Goal: Task Accomplishment & Management: Manage account settings

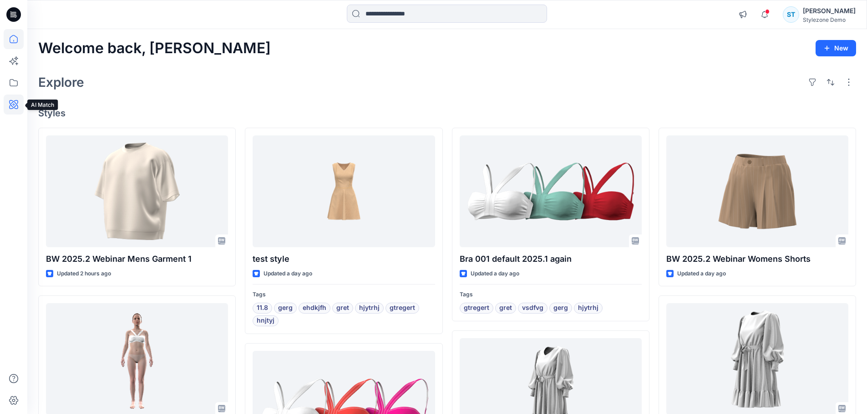
click at [14, 96] on icon at bounding box center [14, 105] width 20 height 20
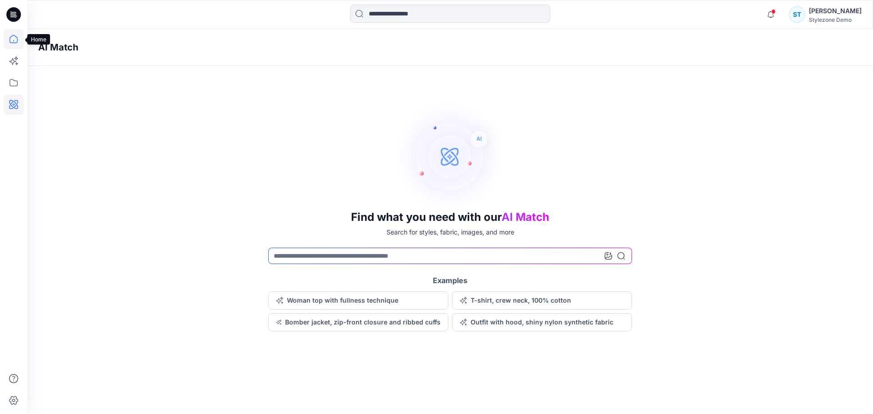
click at [11, 35] on icon at bounding box center [14, 39] width 20 height 20
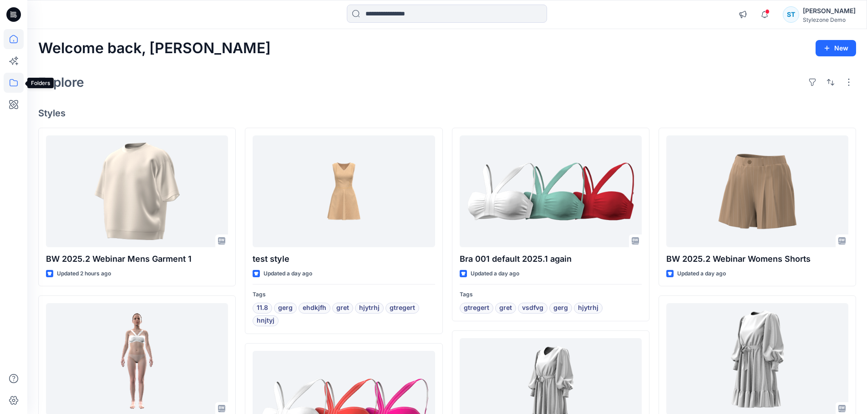
click at [10, 87] on icon at bounding box center [14, 83] width 20 height 20
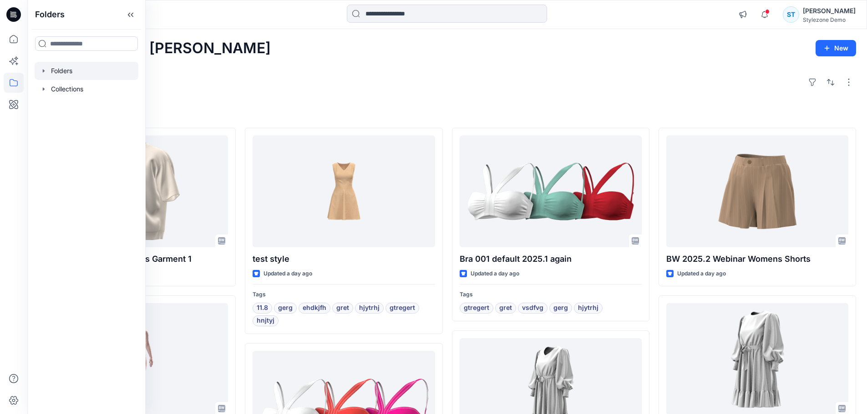
click at [45, 74] on icon "button" at bounding box center [43, 70] width 7 height 7
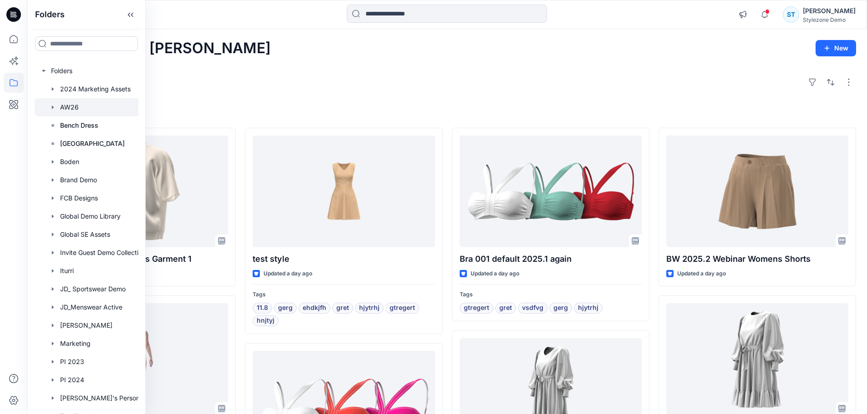
click at [54, 106] on icon "button" at bounding box center [52, 107] width 7 height 7
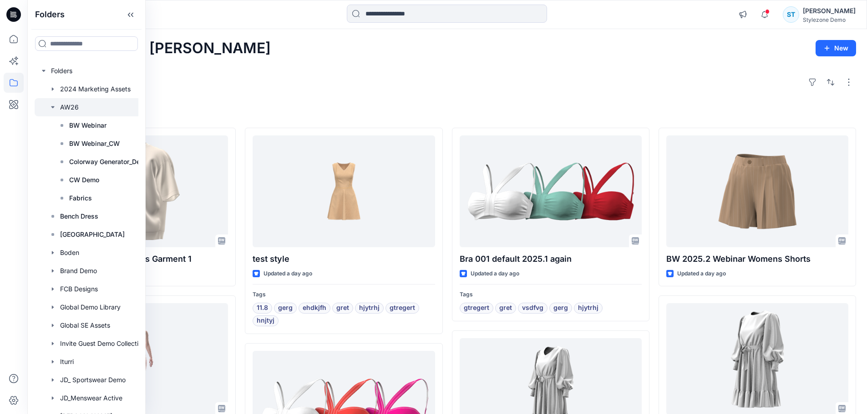
click at [66, 105] on div at bounding box center [98, 107] width 127 height 18
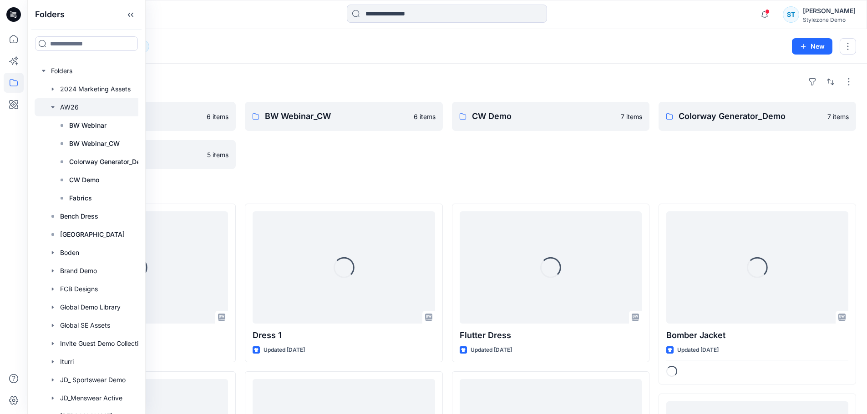
click at [473, 52] on div "Folders AW26 12" at bounding box center [411, 46] width 747 height 13
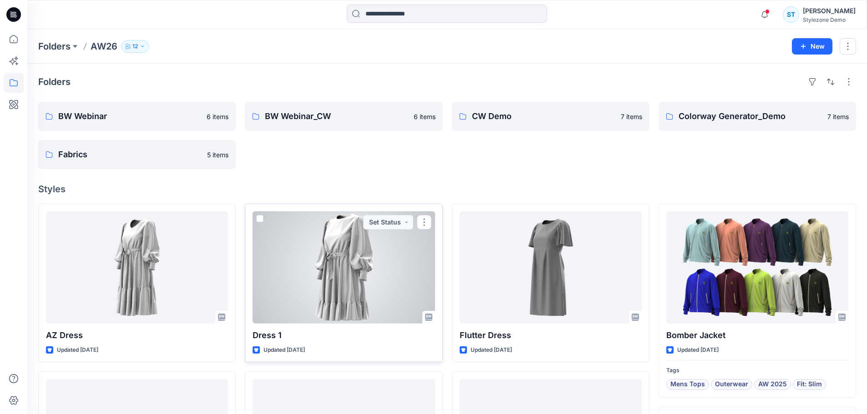
click at [349, 276] on div at bounding box center [343, 268] width 182 height 112
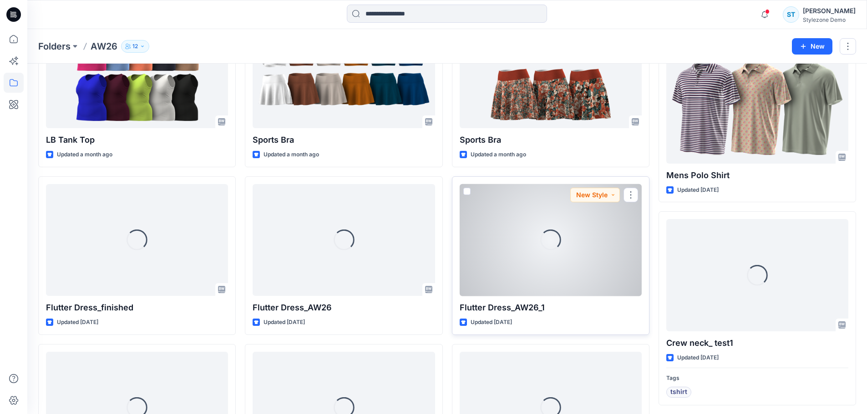
scroll to position [545, 0]
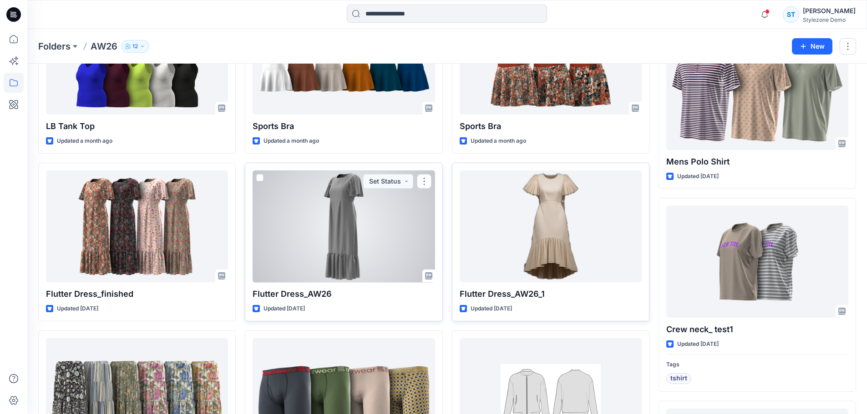
click at [331, 255] on div at bounding box center [343, 227] width 182 height 112
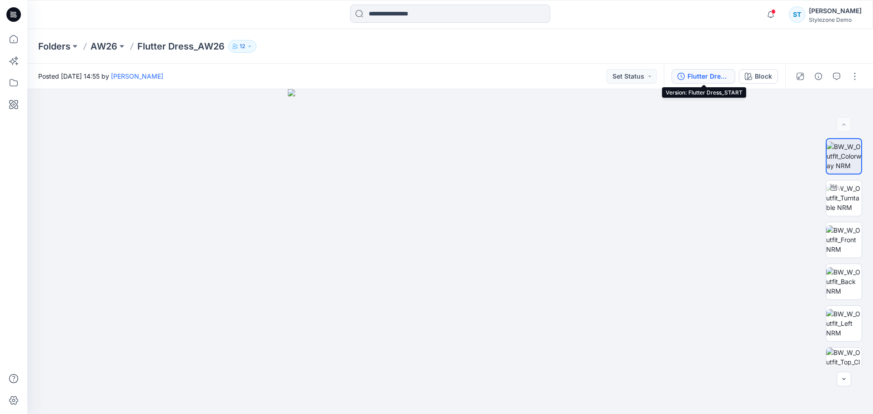
click at [703, 73] on div "Flutter Dress_START" at bounding box center [709, 76] width 42 height 10
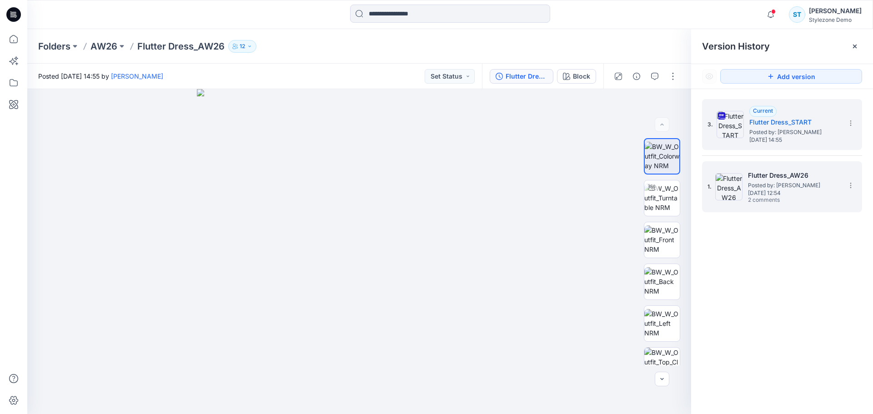
click at [783, 182] on span "Posted by: [PERSON_NAME]" at bounding box center [793, 185] width 91 height 9
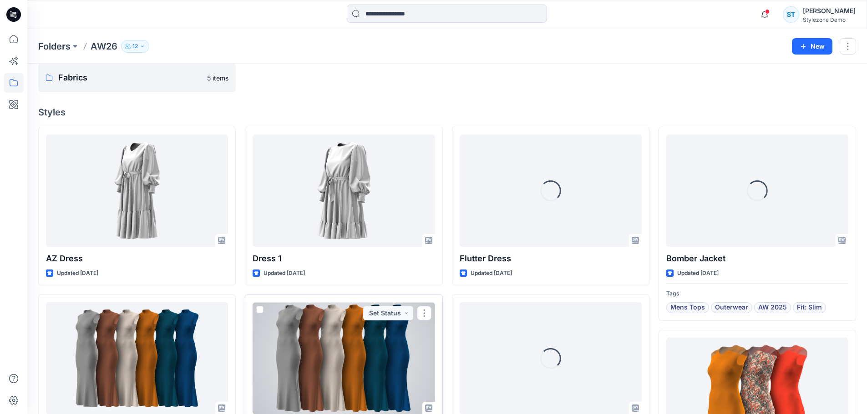
scroll to position [45, 0]
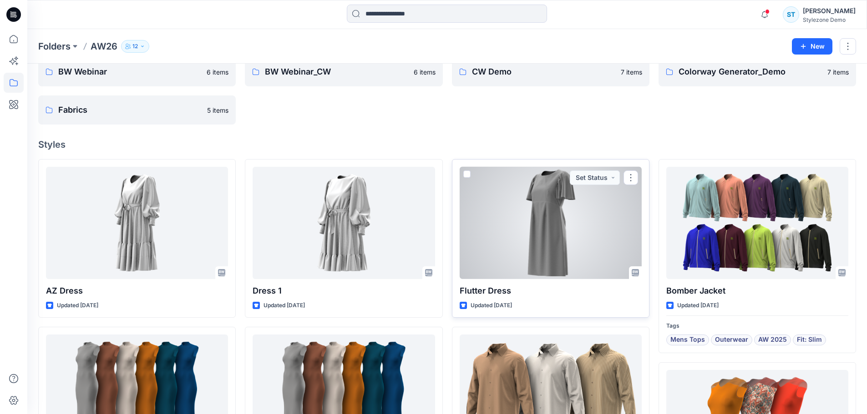
click at [545, 227] on div at bounding box center [550, 223] width 182 height 112
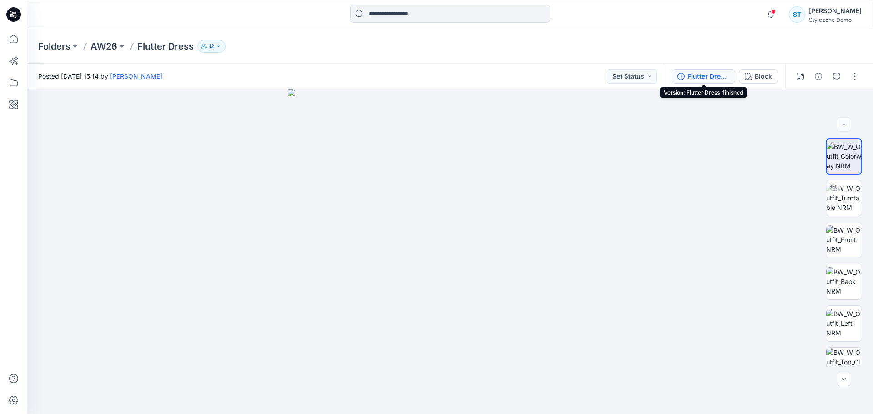
click at [693, 71] on button "Flutter Dress_finished" at bounding box center [704, 76] width 64 height 15
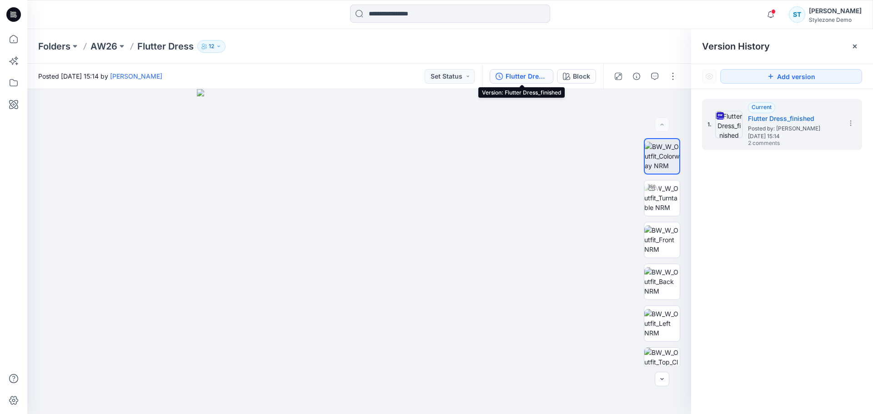
click at [758, 209] on div "1. Current Flutter Dress_finished Posted by: Savio Thomas Friday, September 12,…" at bounding box center [783, 258] width 182 height 338
drag, startPoint x: 138, startPoint y: 45, endPoint x: 193, endPoint y: 48, distance: 55.1
click at [193, 48] on p "Flutter Dress" at bounding box center [165, 46] width 56 height 13
copy p "Flutter Dress"
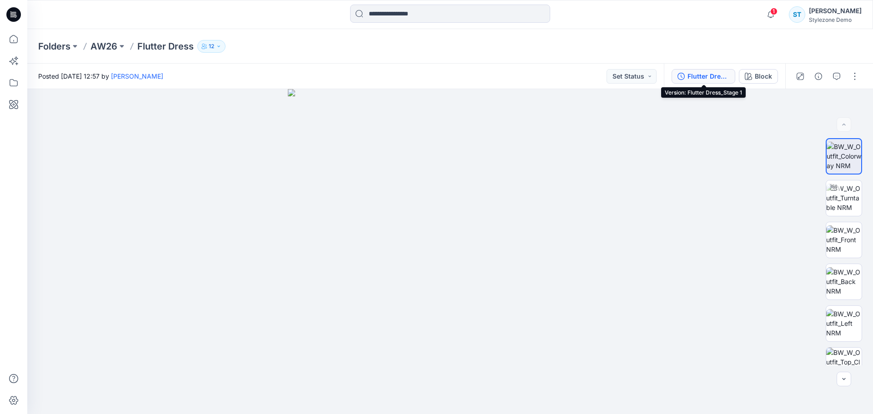
click at [712, 76] on div "Flutter Dress_Stage 1" at bounding box center [709, 76] width 42 height 10
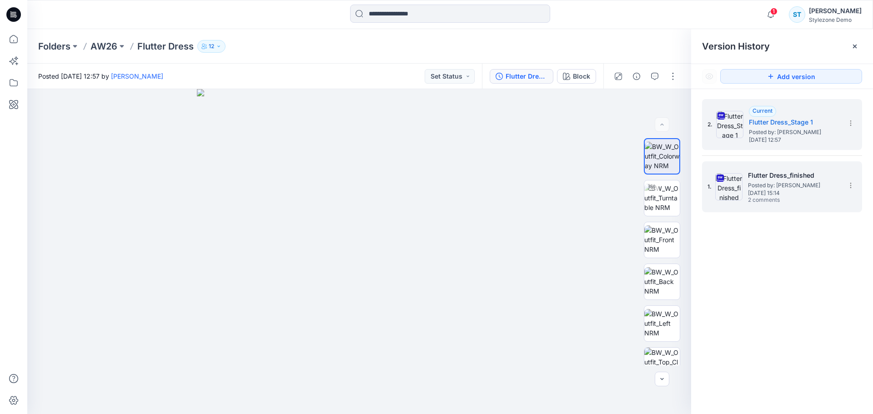
click at [825, 193] on span "[DATE] 15:14" at bounding box center [793, 193] width 91 height 6
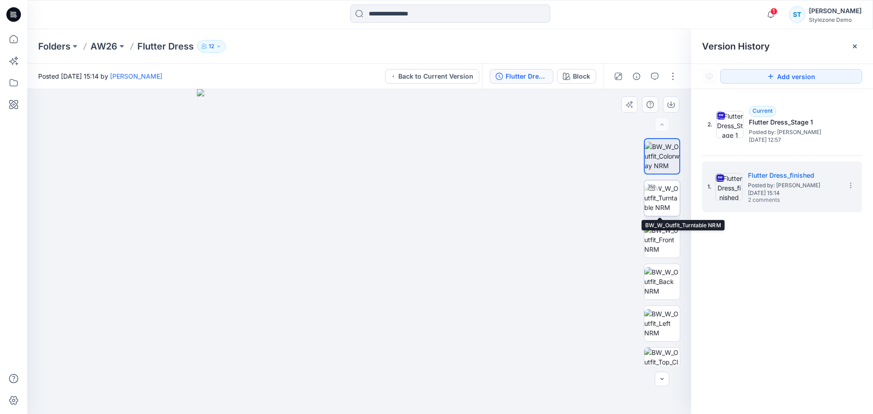
click at [651, 197] on img at bounding box center [662, 198] width 35 height 29
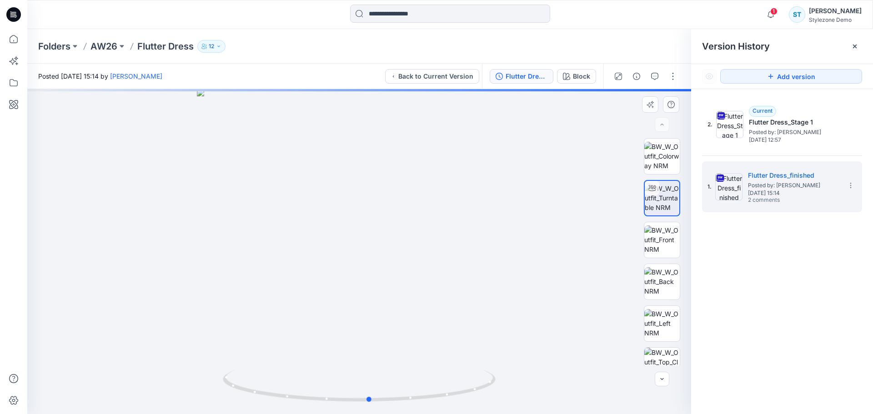
drag, startPoint x: 427, startPoint y: 299, endPoint x: 438, endPoint y: 307, distance: 13.3
click at [438, 307] on div at bounding box center [359, 251] width 664 height 325
drag, startPoint x: 664, startPoint y: 235, endPoint x: 660, endPoint y: 263, distance: 28.5
click at [664, 242] on img at bounding box center [662, 240] width 35 height 29
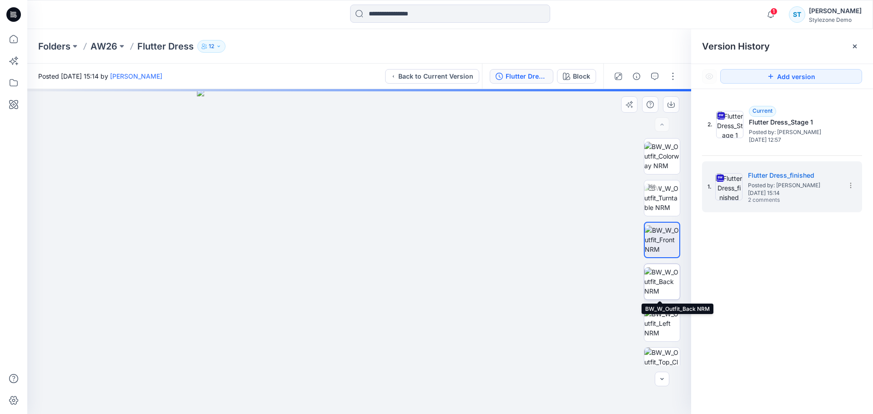
drag, startPoint x: 656, startPoint y: 278, endPoint x: 653, endPoint y: 293, distance: 14.7
click at [656, 280] on img at bounding box center [662, 282] width 35 height 29
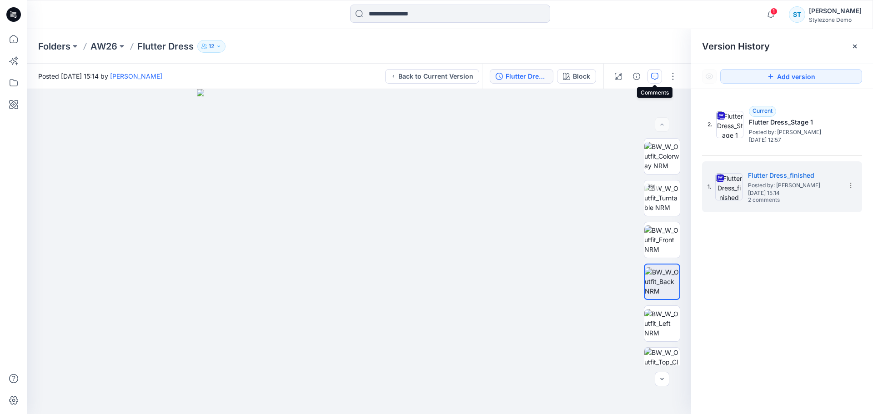
click at [653, 76] on icon "button" at bounding box center [654, 76] width 7 height 7
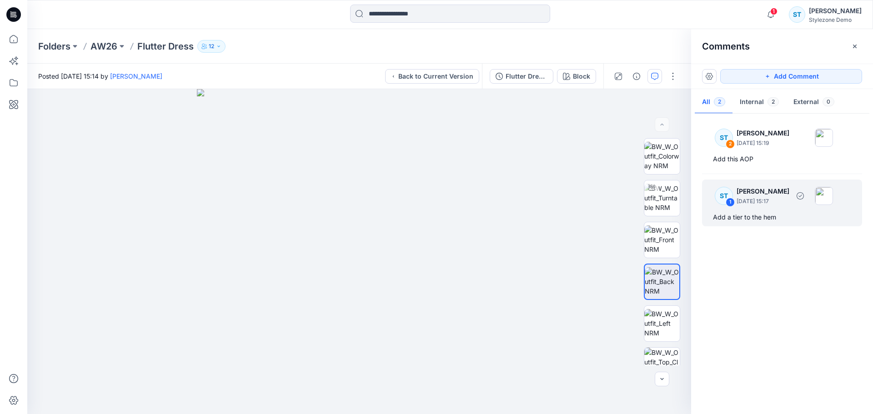
click at [746, 201] on p "September 12, 2025 15:17" at bounding box center [763, 201] width 53 height 9
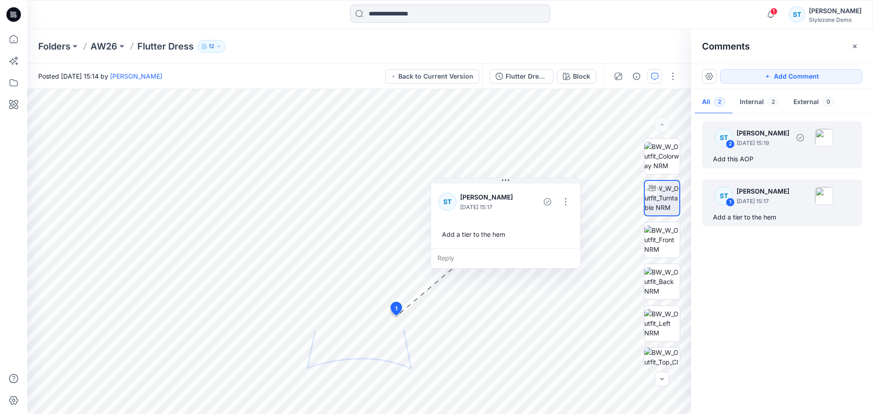
click at [746, 157] on div "Add this AOP" at bounding box center [782, 159] width 138 height 11
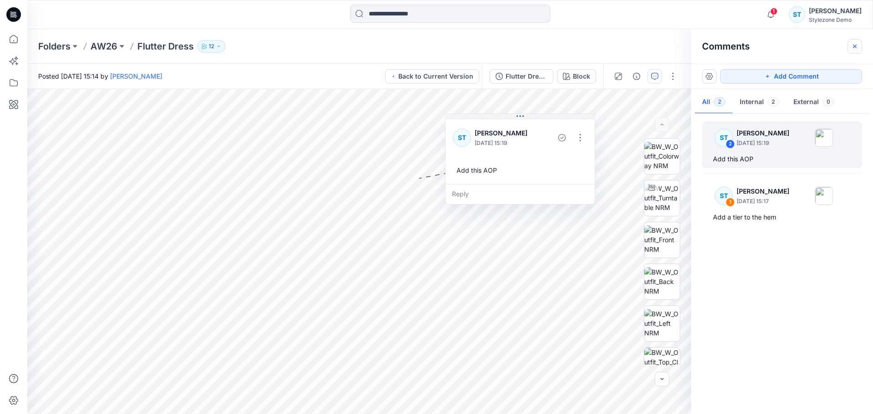
click at [852, 47] on icon "button" at bounding box center [855, 46] width 7 height 7
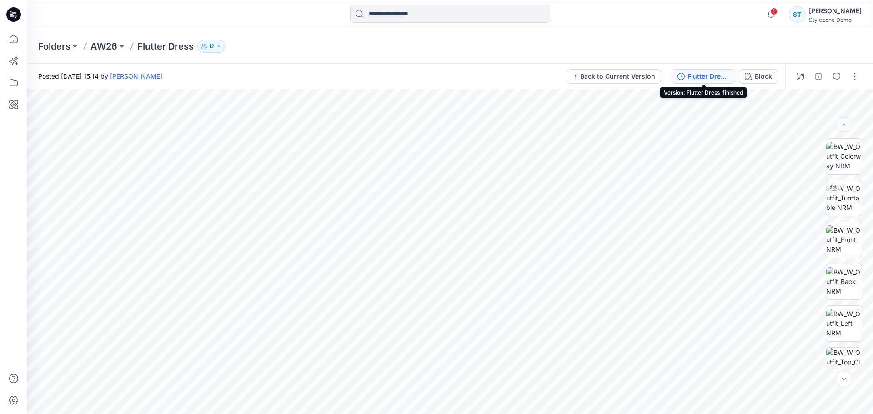
click at [708, 75] on div "Flutter Dress_finished" at bounding box center [709, 76] width 42 height 10
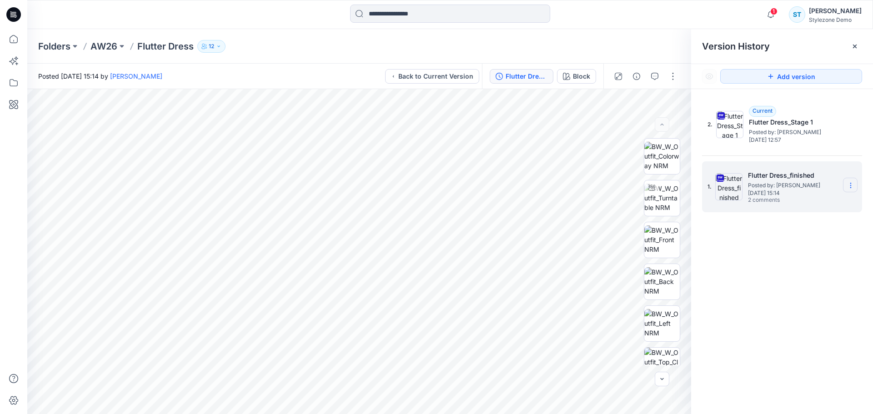
click at [853, 184] on icon at bounding box center [851, 185] width 7 height 7
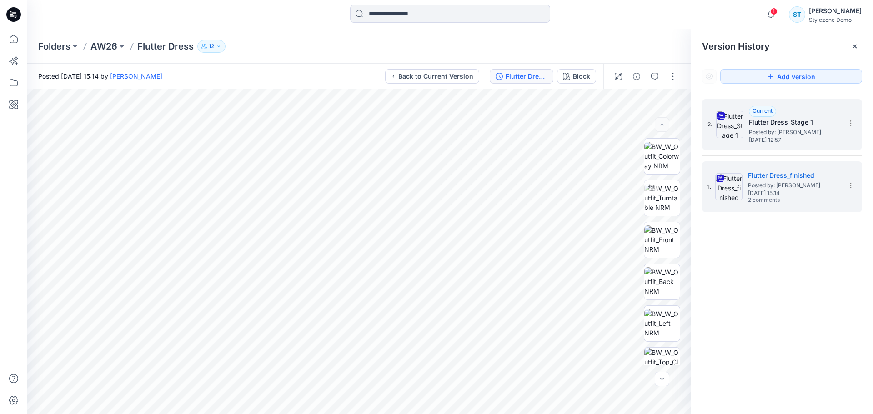
click at [803, 122] on h5 "Flutter Dress_Stage 1" at bounding box center [794, 122] width 91 height 11
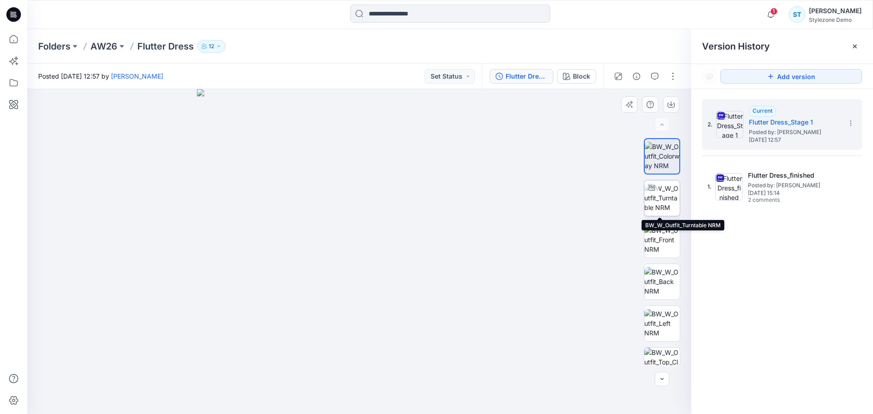
click at [664, 198] on img at bounding box center [662, 198] width 35 height 29
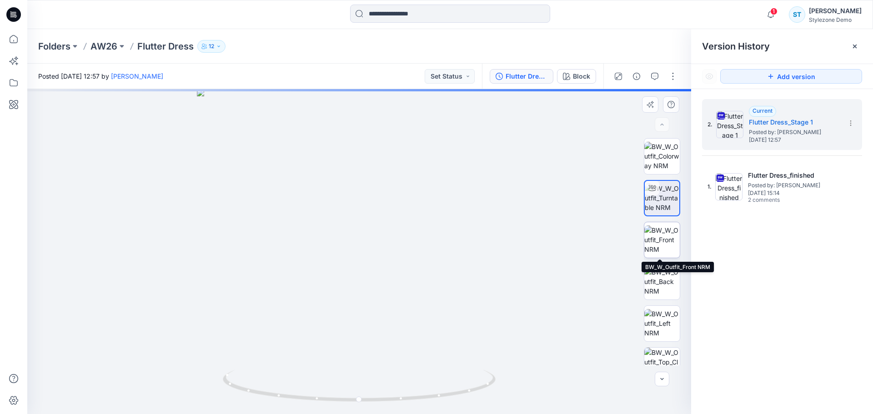
click at [664, 228] on img at bounding box center [662, 240] width 35 height 29
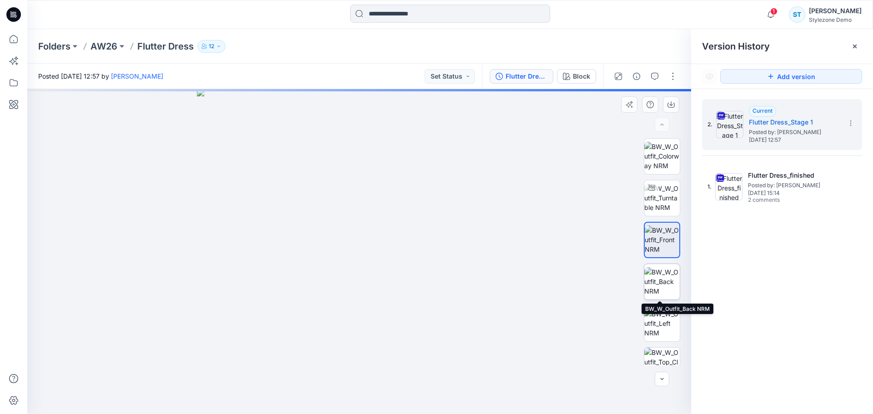
click at [659, 285] on img at bounding box center [662, 282] width 35 height 29
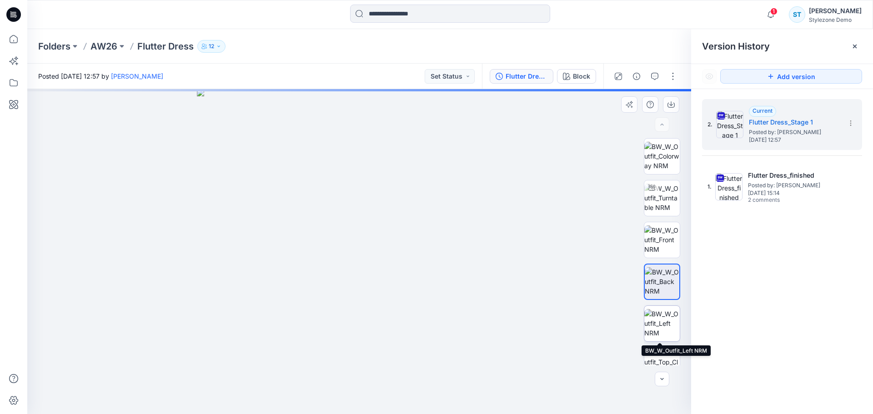
click at [656, 331] on img at bounding box center [662, 323] width 35 height 29
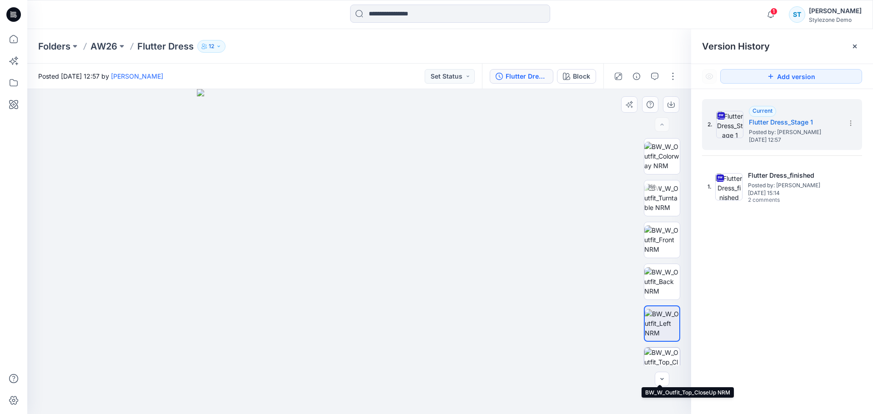
click at [658, 349] on img at bounding box center [662, 365] width 35 height 35
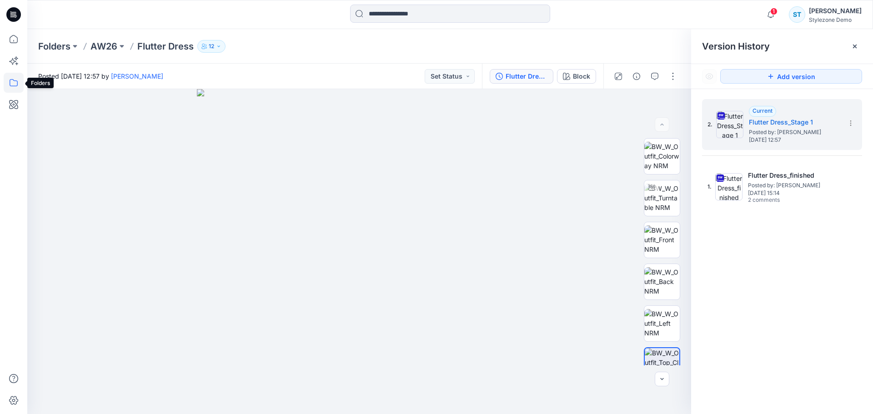
click at [19, 87] on icon at bounding box center [14, 83] width 20 height 20
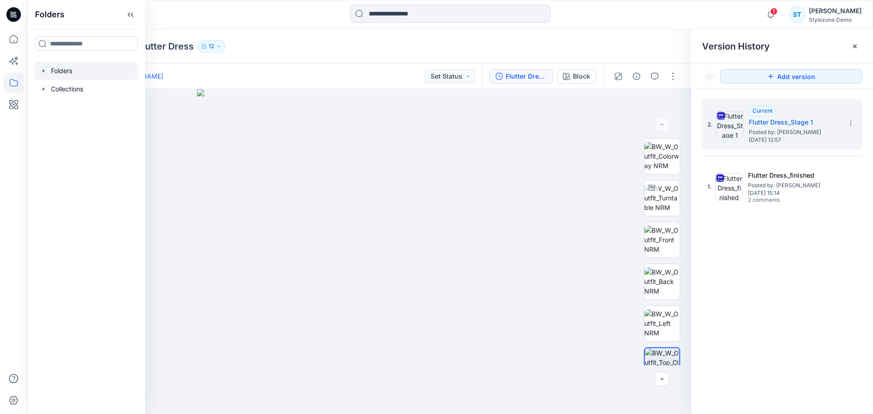
click at [57, 73] on div at bounding box center [87, 71] width 104 height 18
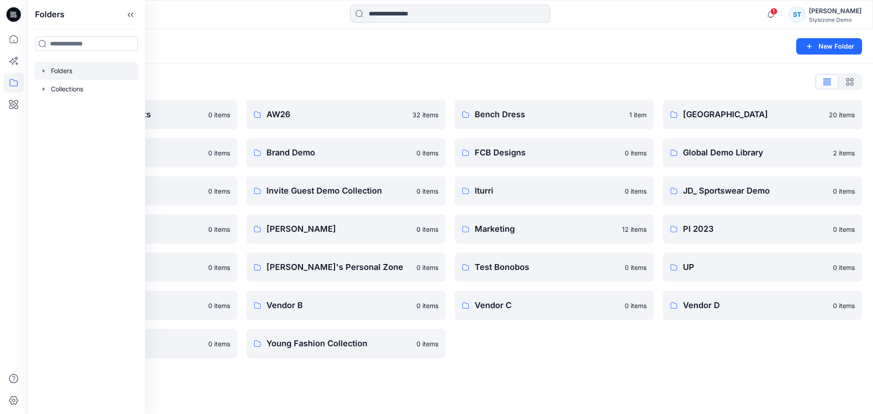
drag, startPoint x: 265, startPoint y: 60, endPoint x: 303, endPoint y: 101, distance: 56.7
click at [265, 60] on div "Folders New Folder" at bounding box center [450, 46] width 846 height 35
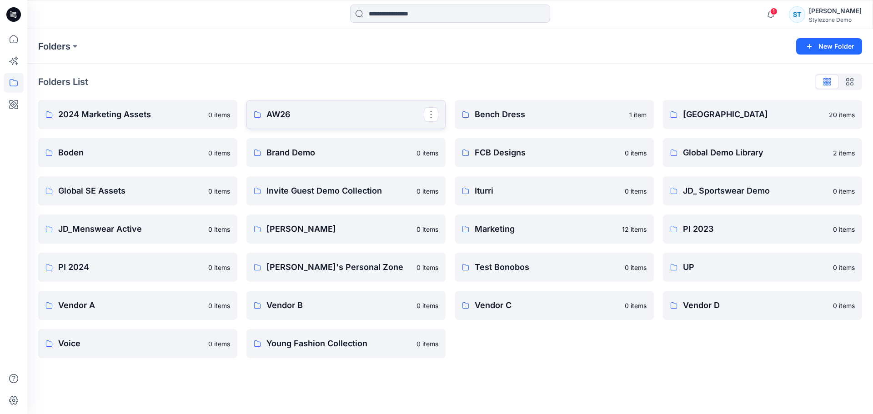
click at [309, 120] on p "AW26" at bounding box center [345, 114] width 157 height 13
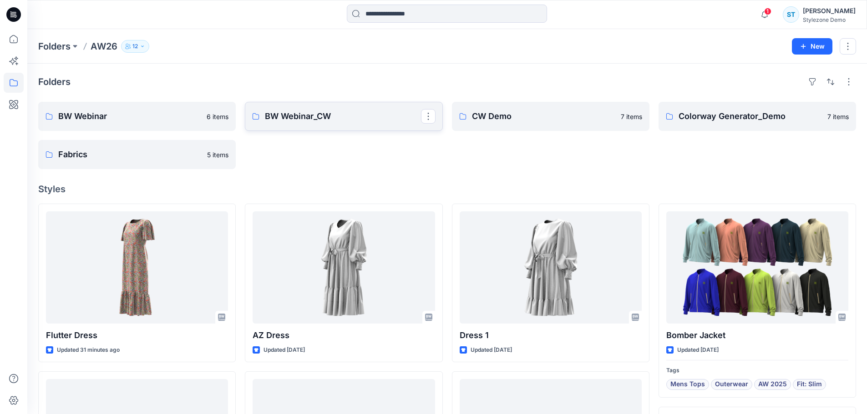
click at [323, 123] on link "BW Webinar_CW" at bounding box center [343, 116] width 197 height 29
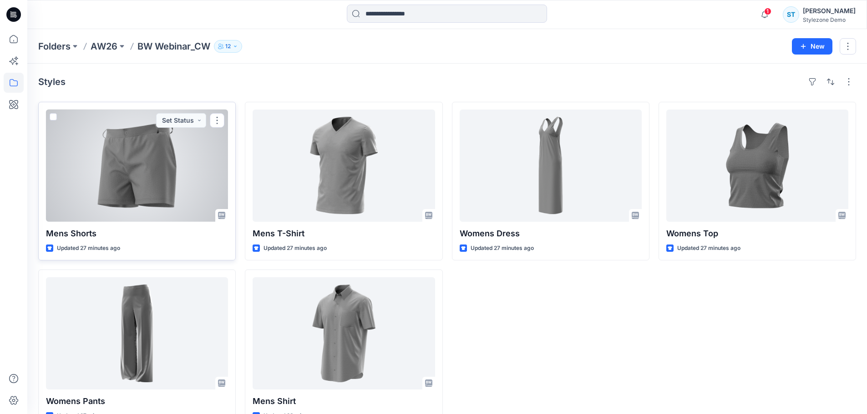
click at [56, 116] on span at bounding box center [53, 116] width 7 height 7
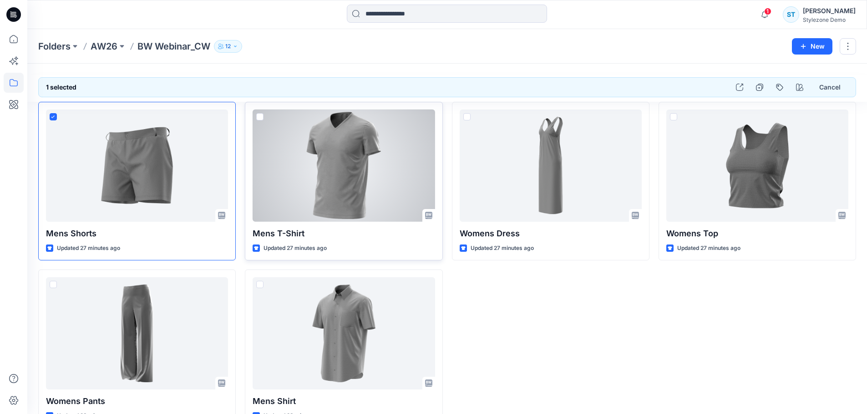
click at [257, 117] on span at bounding box center [259, 116] width 7 height 7
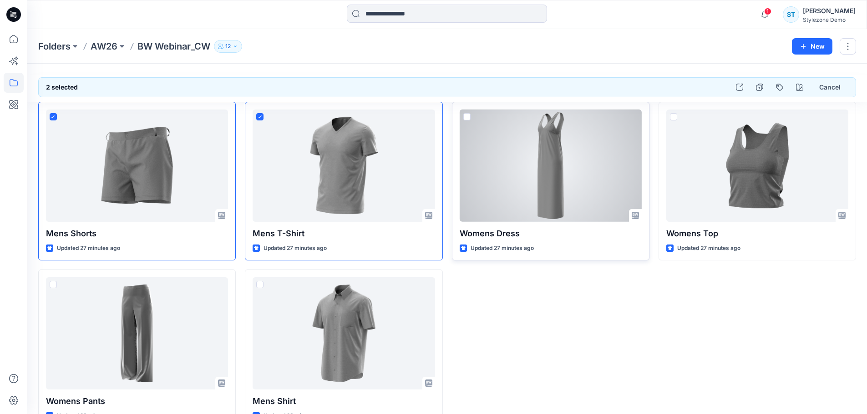
click at [470, 118] on div at bounding box center [550, 166] width 182 height 112
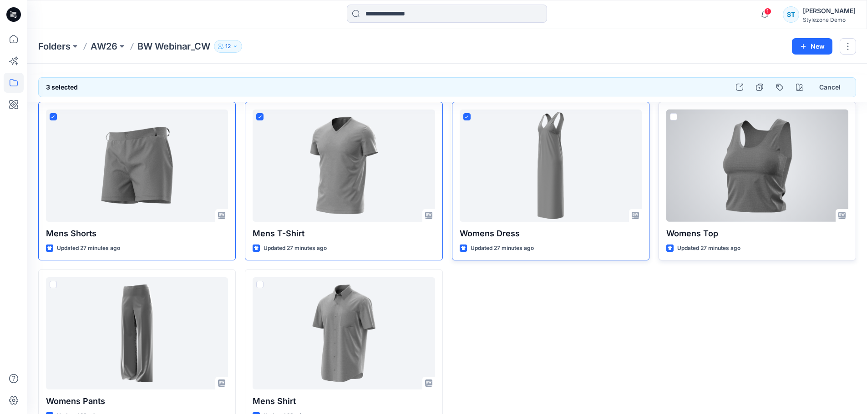
click at [675, 116] on span at bounding box center [673, 116] width 7 height 7
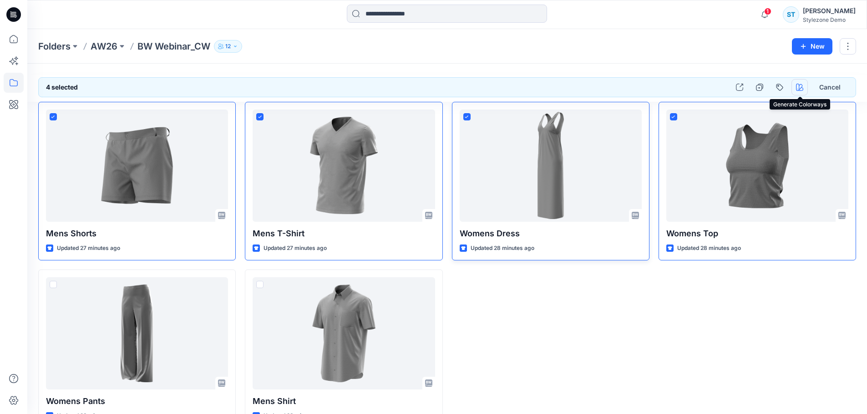
click at [798, 86] on icon "button" at bounding box center [799, 87] width 7 height 7
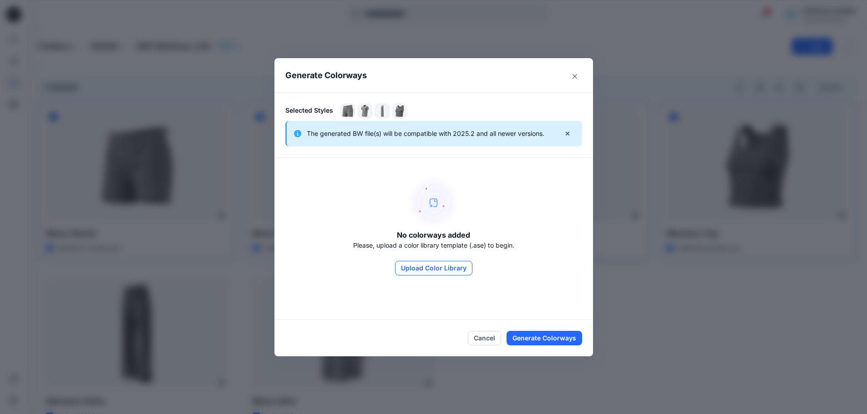
click at [454, 268] on button "Upload Color Library" at bounding box center [433, 268] width 77 height 15
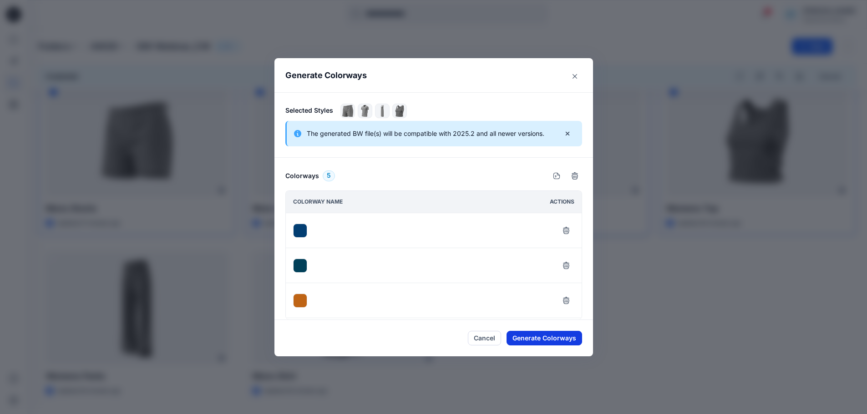
click at [538, 337] on button "Generate Colorways" at bounding box center [544, 338] width 76 height 15
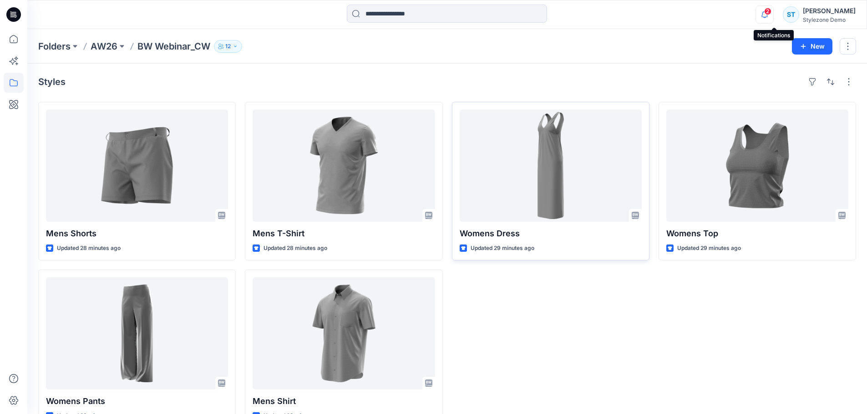
click at [771, 13] on icon "button" at bounding box center [764, 14] width 17 height 18
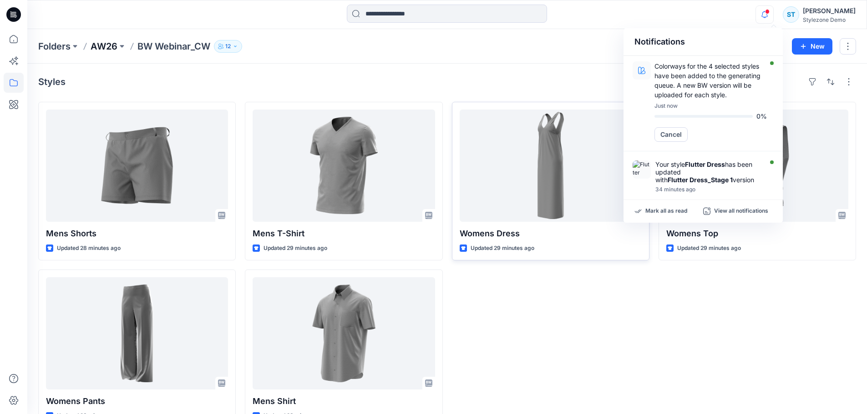
click at [112, 47] on p "AW26" at bounding box center [104, 46] width 27 height 13
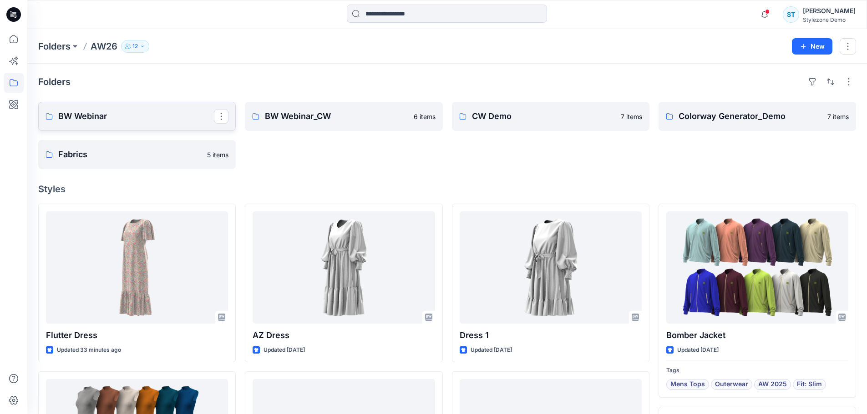
click at [134, 116] on p "BW Webinar" at bounding box center [136, 116] width 156 height 13
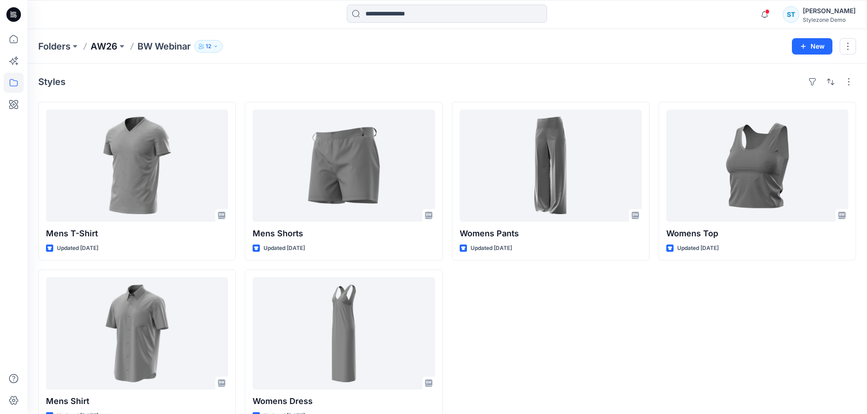
click at [113, 46] on p "AW26" at bounding box center [104, 46] width 27 height 13
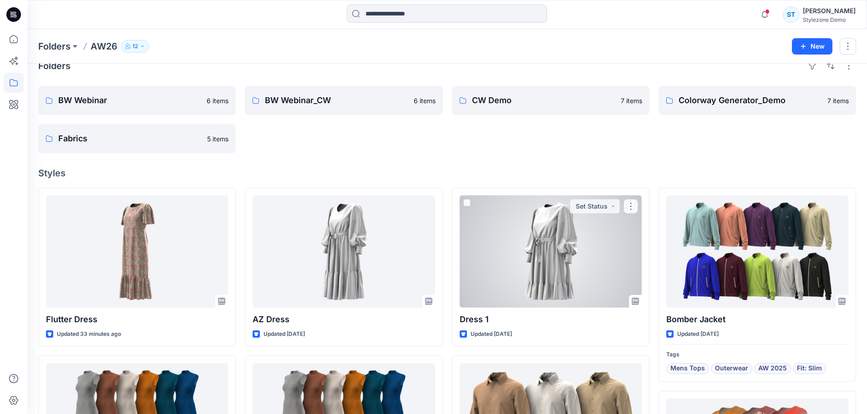
scroll to position [136, 0]
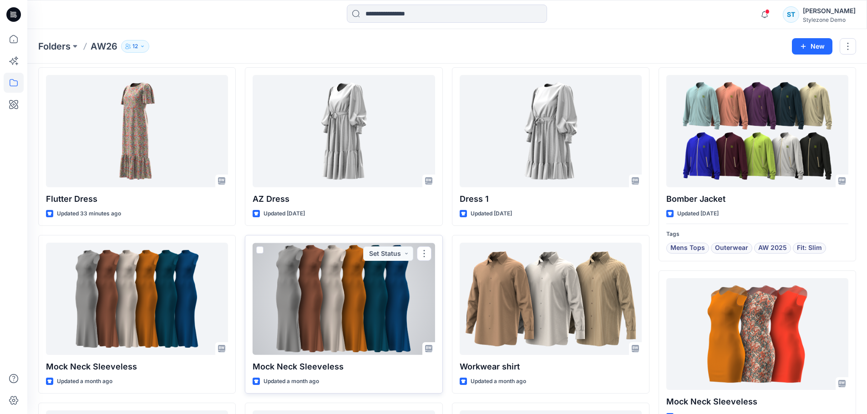
click at [318, 308] on div at bounding box center [343, 299] width 182 height 112
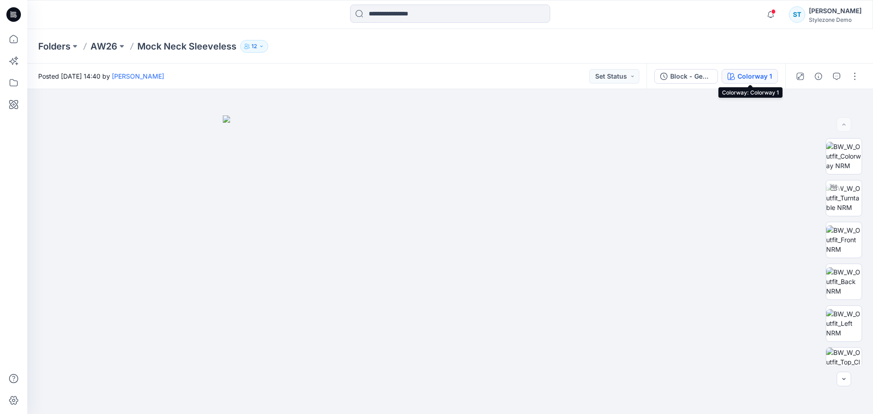
click at [748, 76] on div "Colorway 1" at bounding box center [755, 76] width 35 height 10
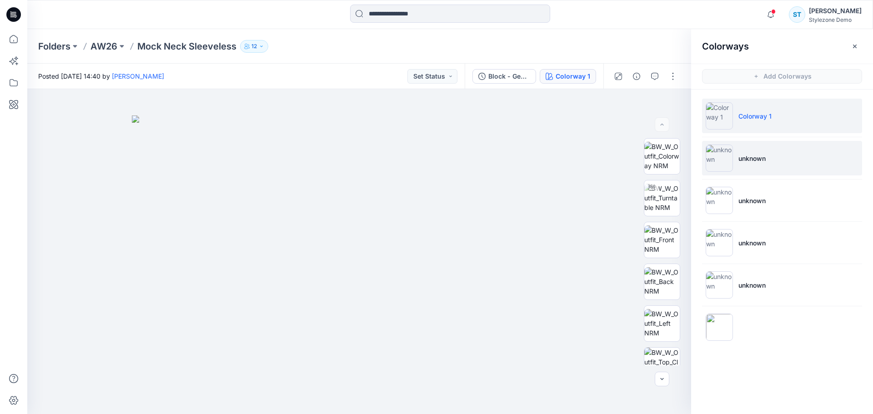
click at [773, 162] on li "unknown" at bounding box center [782, 158] width 160 height 35
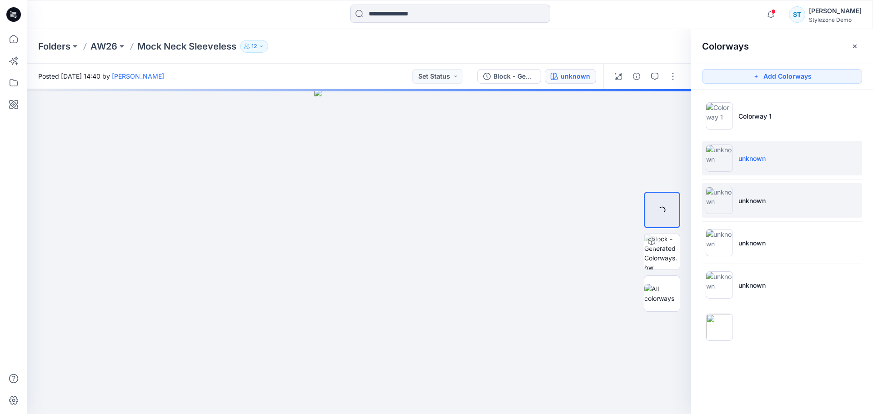
click at [775, 201] on li "unknown" at bounding box center [782, 200] width 160 height 35
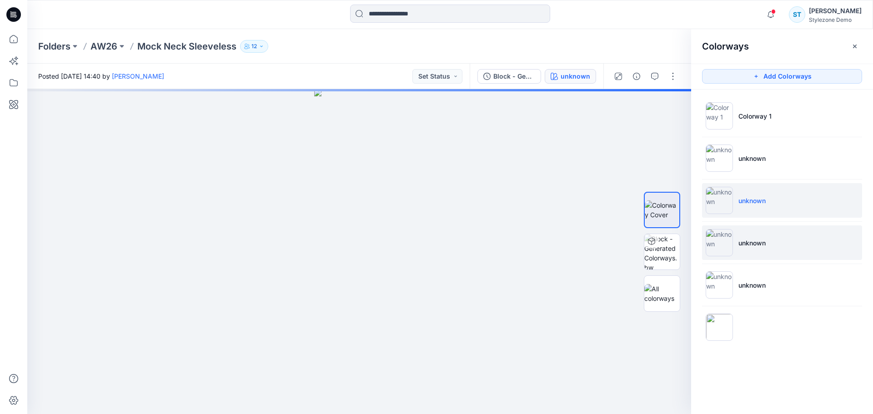
click at [780, 242] on li "unknown" at bounding box center [782, 243] width 160 height 35
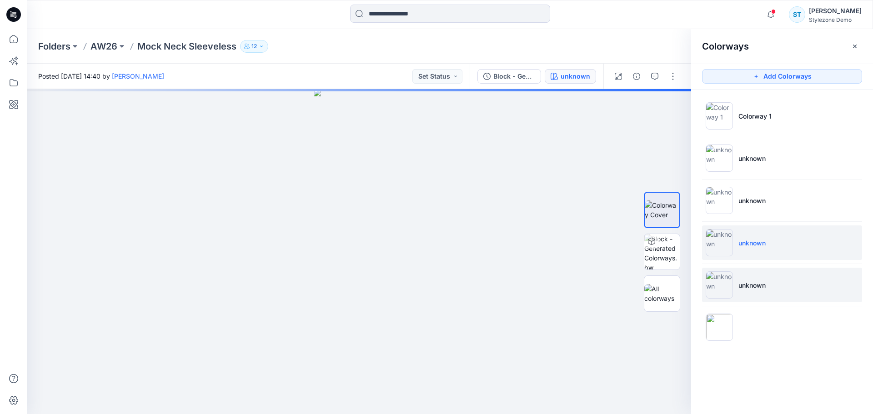
click at [781, 285] on li "unknown" at bounding box center [782, 285] width 160 height 35
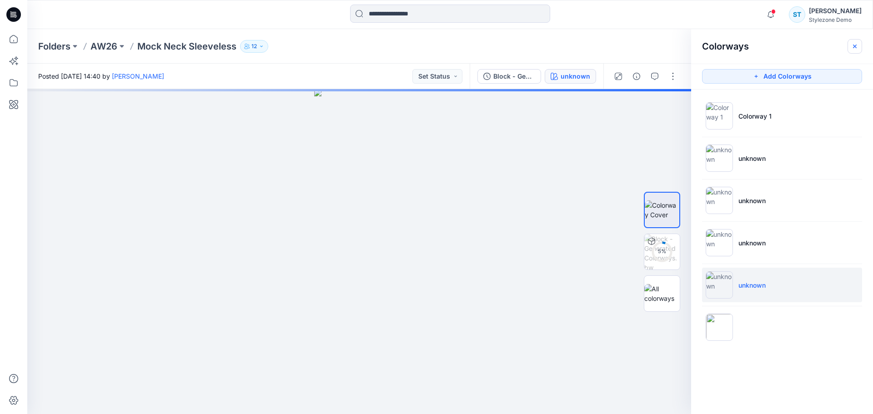
click at [856, 43] on icon "button" at bounding box center [855, 46] width 7 height 7
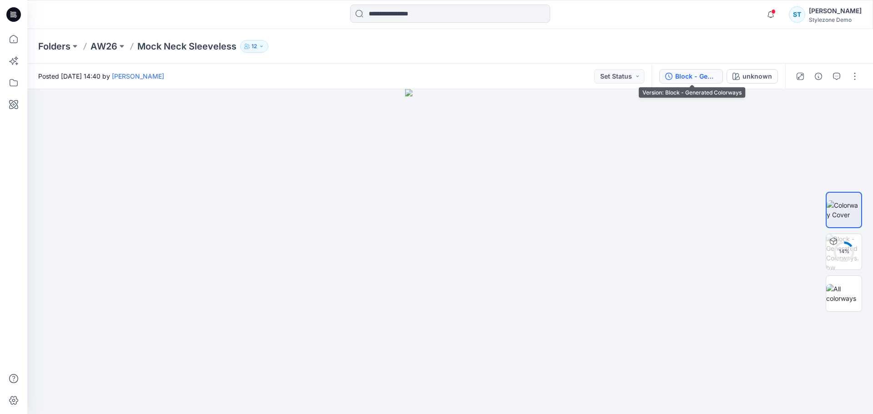
click at [699, 75] on div "Block - Generated Colorways" at bounding box center [697, 76] width 42 height 10
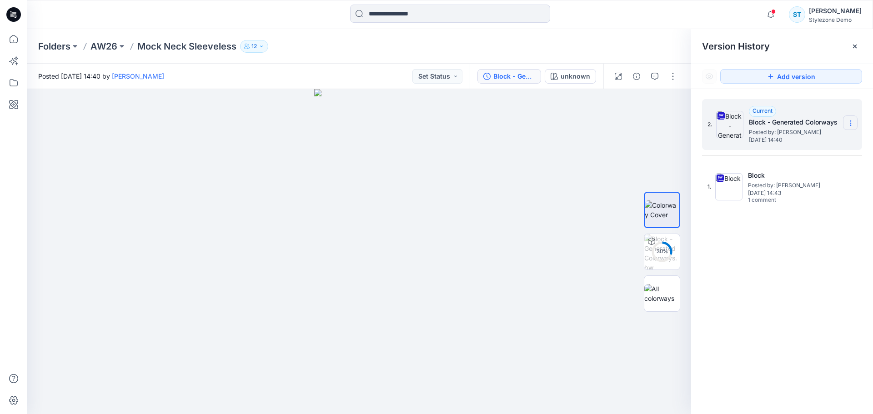
click at [853, 125] on icon at bounding box center [851, 123] width 7 height 7
click at [762, 305] on div "2. Current Block - Generated Colorways Posted by: Savio Thomas Wednesday, Augus…" at bounding box center [783, 258] width 182 height 338
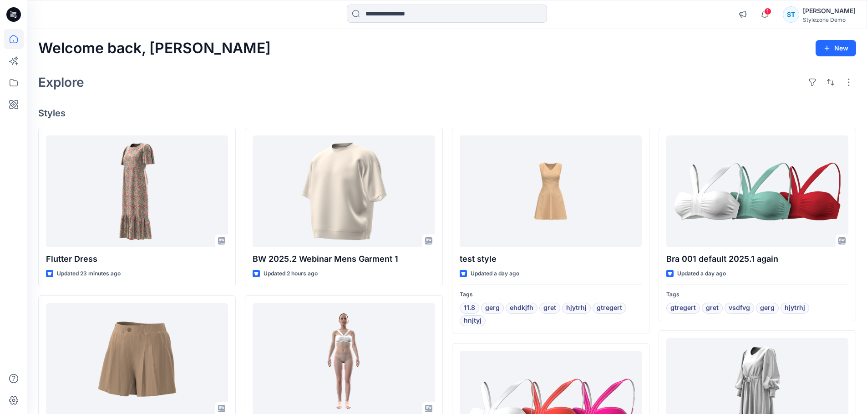
click at [19, 109] on icon at bounding box center [14, 105] width 20 height 20
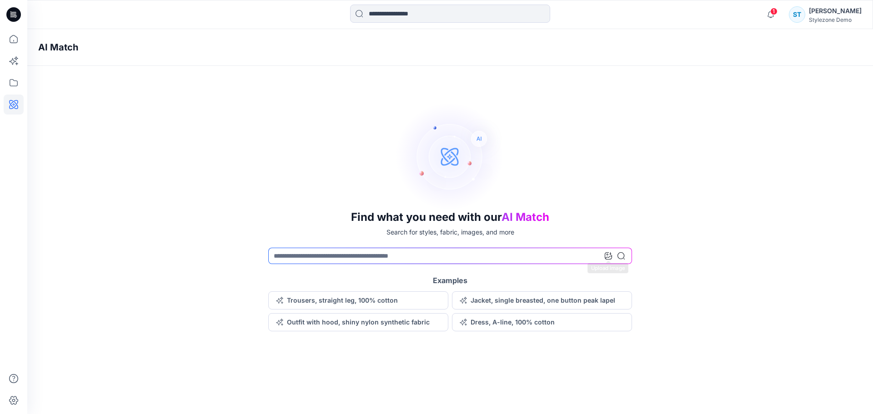
click at [608, 253] on icon at bounding box center [608, 255] width 7 height 7
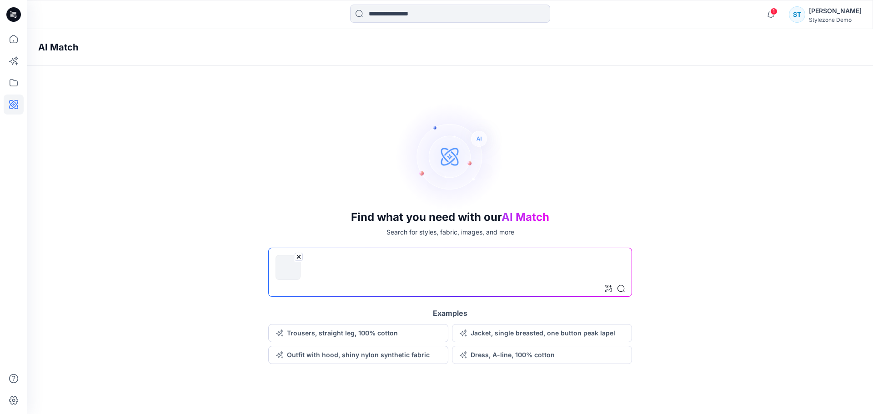
click at [621, 293] on div at bounding box center [615, 289] width 20 height 16
click at [621, 290] on icon at bounding box center [621, 288] width 7 height 7
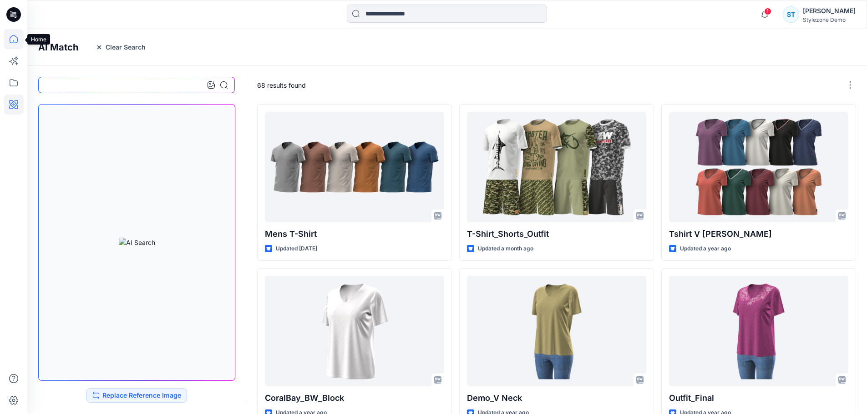
click at [17, 40] on icon at bounding box center [14, 39] width 20 height 20
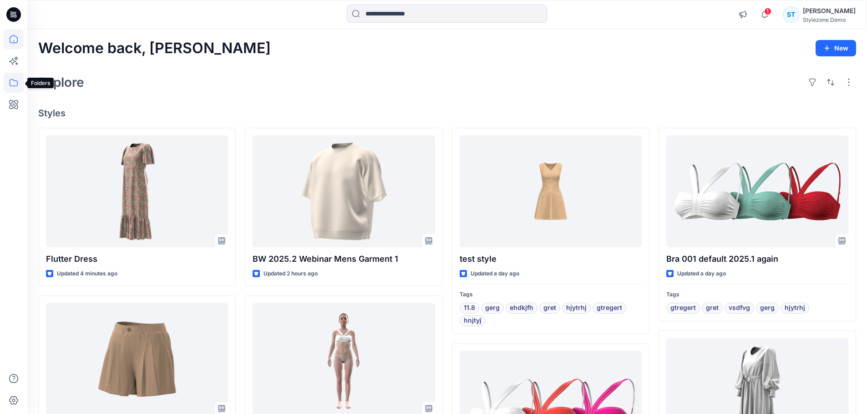
click at [15, 86] on icon at bounding box center [14, 83] width 20 height 20
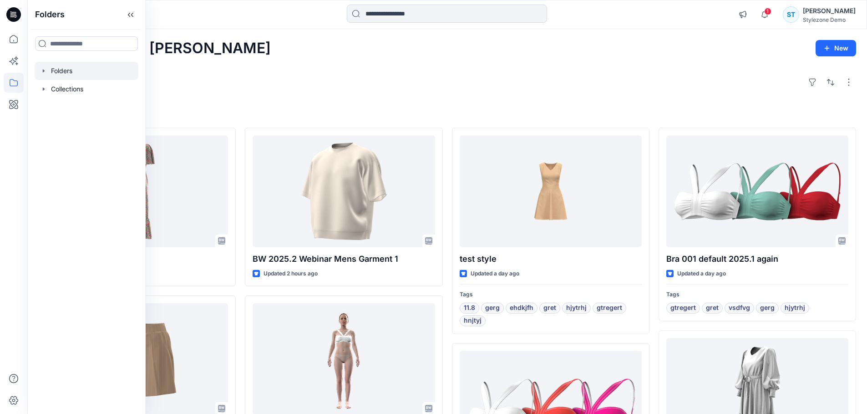
click at [42, 73] on icon "button" at bounding box center [43, 70] width 7 height 7
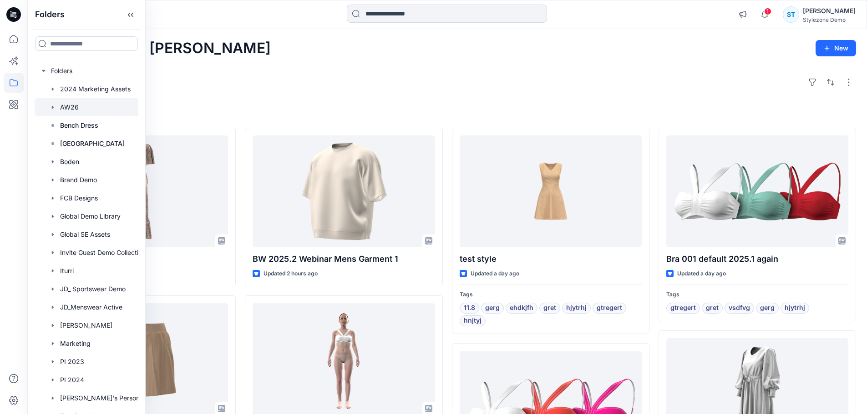
click at [62, 108] on div at bounding box center [98, 107] width 127 height 18
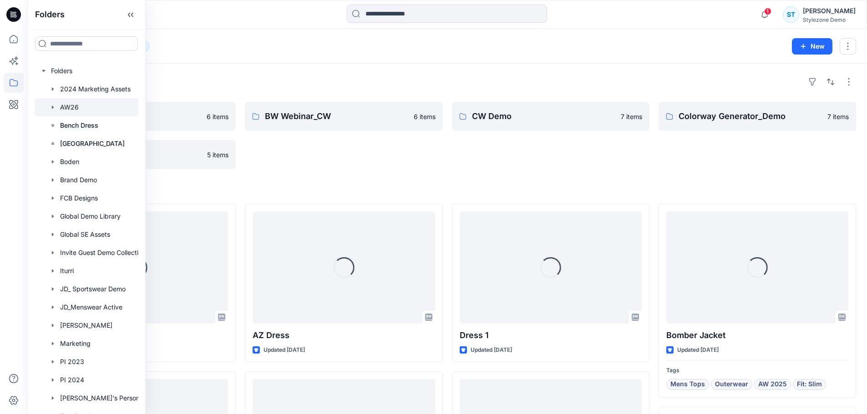
click at [275, 77] on div "Folders" at bounding box center [447, 82] width 818 height 15
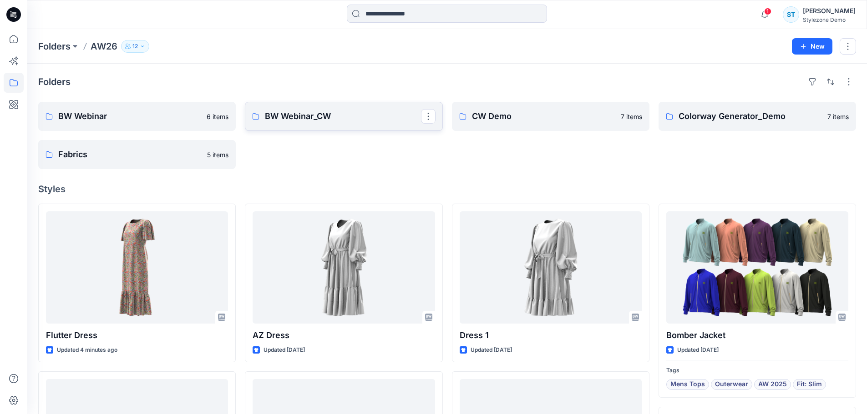
click at [282, 117] on p "BW Webinar_CW" at bounding box center [343, 116] width 156 height 13
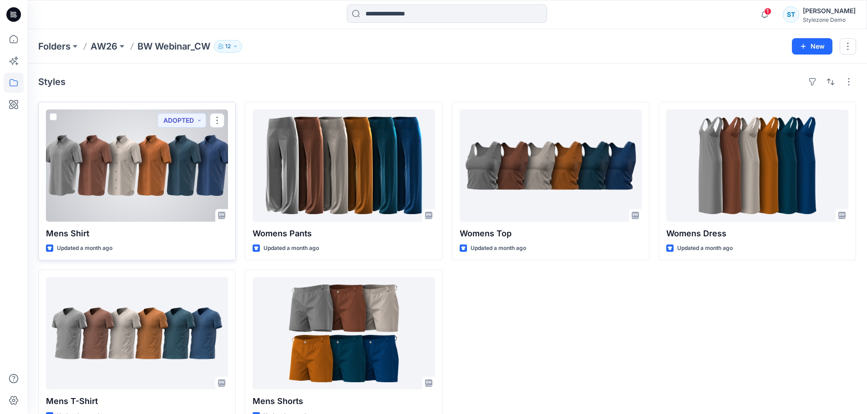
click at [168, 148] on div at bounding box center [137, 166] width 182 height 112
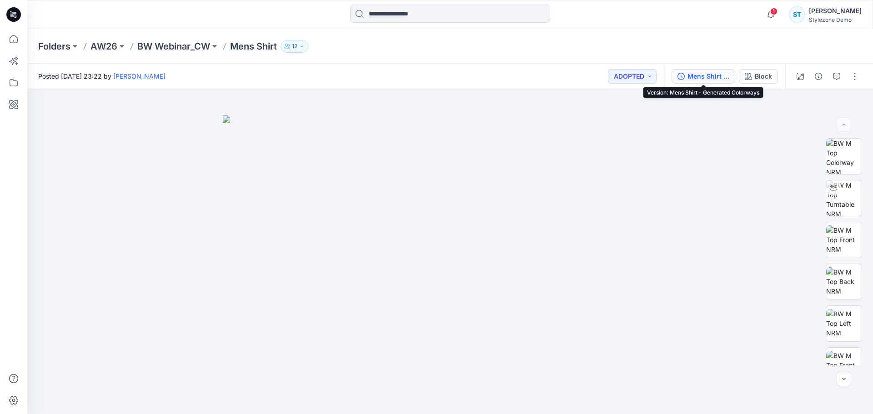
click at [717, 75] on div "Mens Shirt - Generated Colorways" at bounding box center [709, 76] width 42 height 10
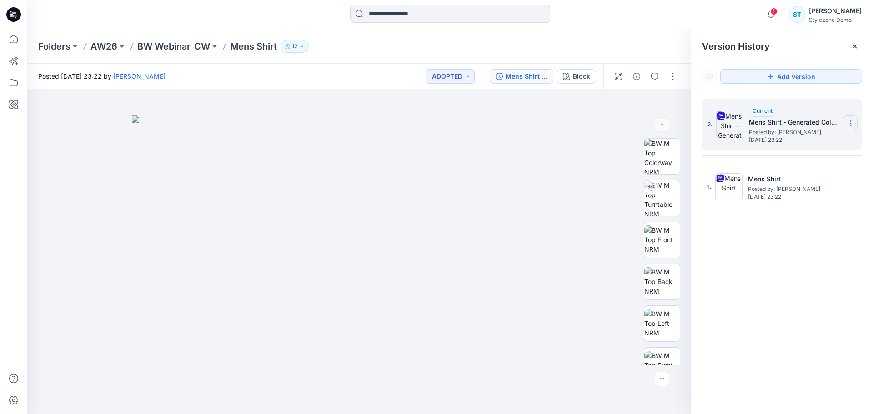
click at [850, 121] on icon at bounding box center [851, 123] width 7 height 7
click at [784, 198] on span "Delete Version" at bounding box center [788, 199] width 43 height 11
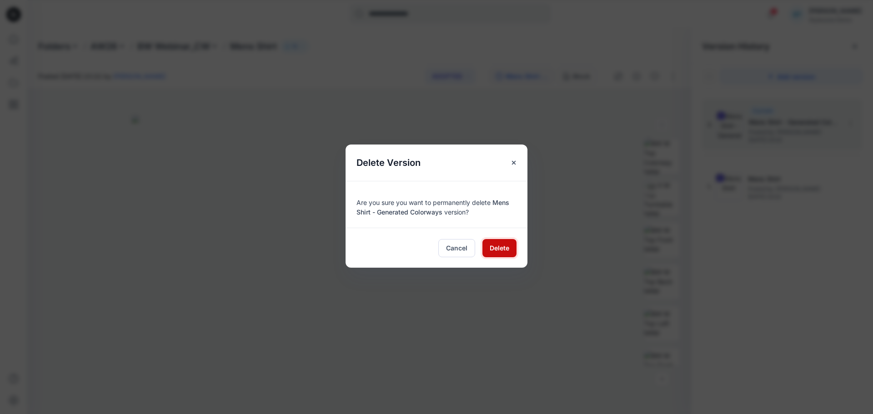
click at [499, 245] on span "Delete" at bounding box center [500, 248] width 20 height 10
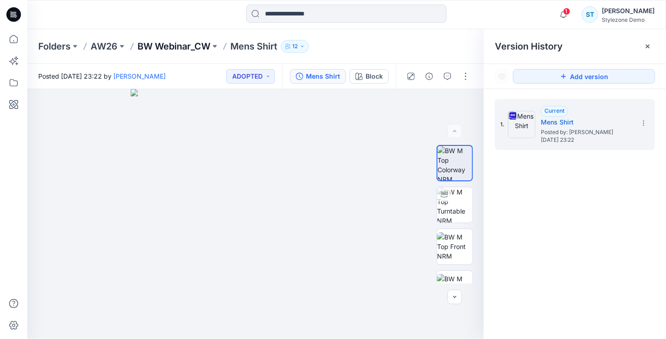
click at [165, 45] on p "BW Webinar_CW" at bounding box center [173, 46] width 73 height 13
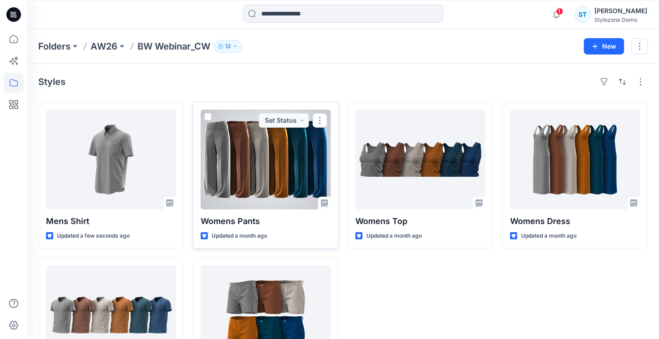
click at [239, 164] on div at bounding box center [266, 160] width 130 height 100
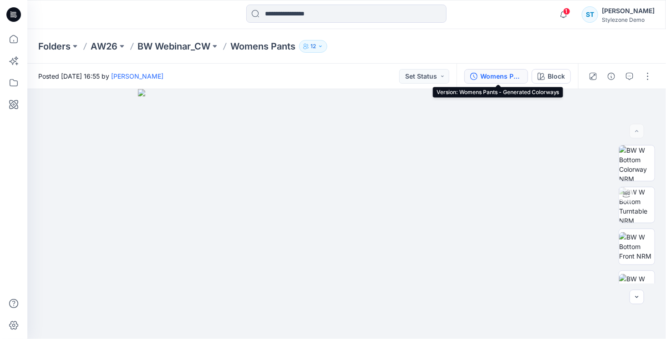
click at [510, 74] on div "Womens Pants - Generated Colorways" at bounding box center [501, 76] width 42 height 10
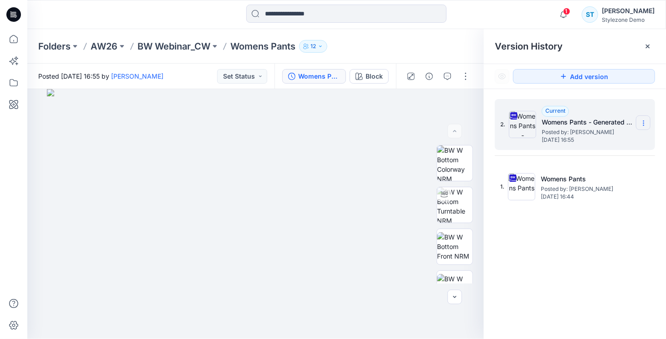
click at [646, 120] on icon at bounding box center [643, 123] width 7 height 7
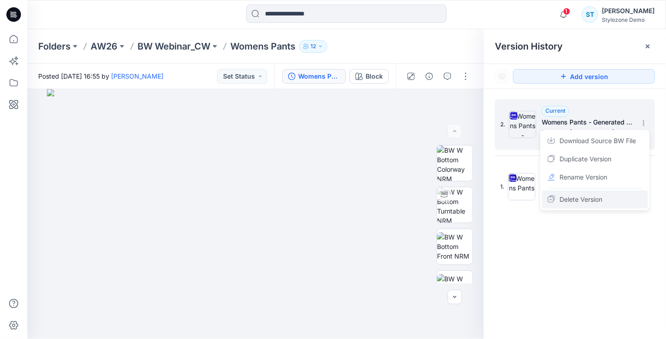
click at [577, 195] on span "Delete Version" at bounding box center [580, 199] width 43 height 11
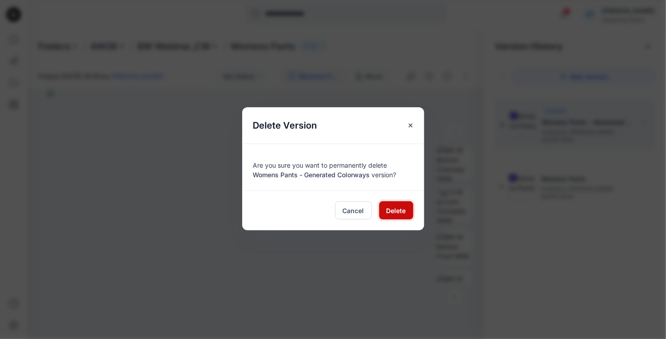
click at [394, 210] on span "Delete" at bounding box center [396, 211] width 20 height 10
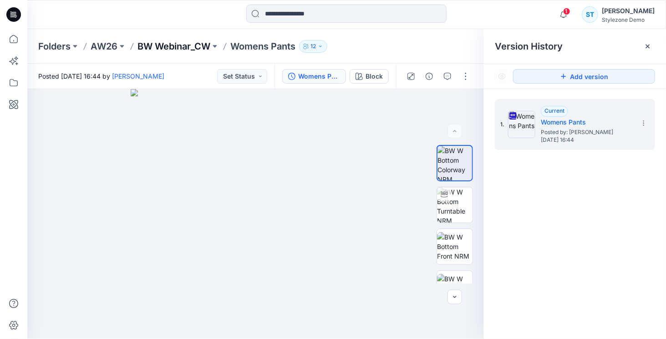
click at [172, 45] on p "BW Webinar_CW" at bounding box center [173, 46] width 73 height 13
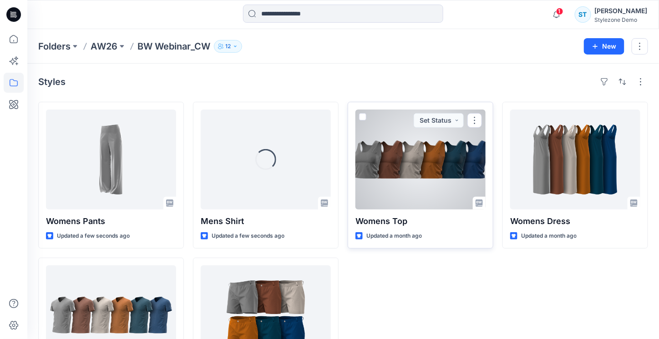
click at [410, 152] on div at bounding box center [420, 160] width 130 height 100
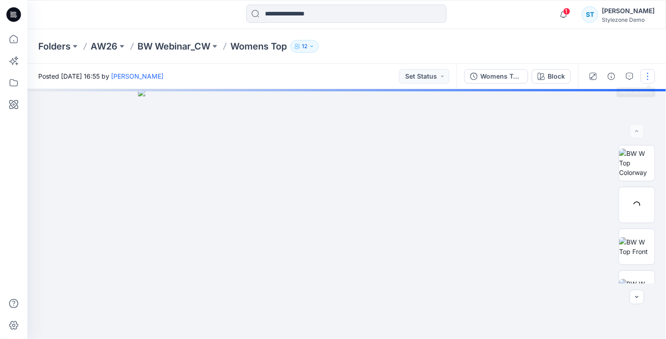
click at [645, 75] on button "button" at bounding box center [647, 76] width 15 height 15
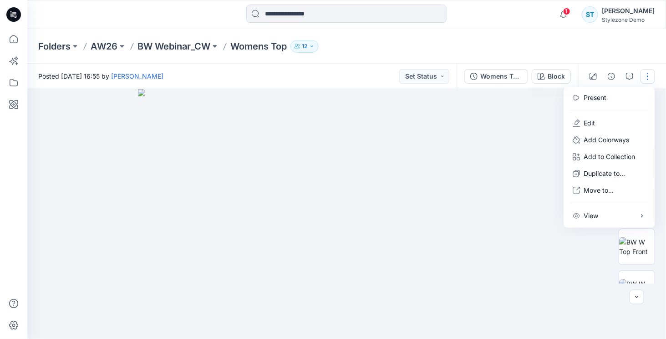
click at [500, 69] on div "Womens Top - Generated Colorways Block" at bounding box center [516, 76] width 121 height 25
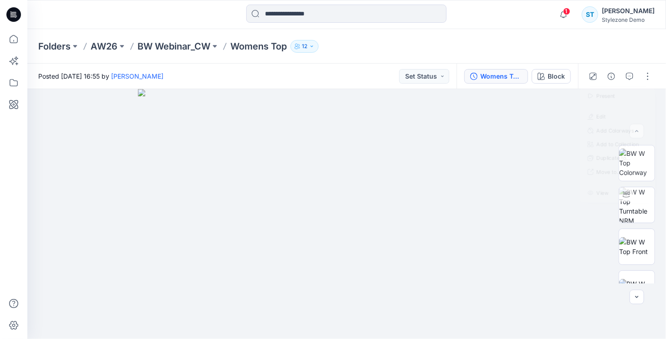
click at [504, 75] on div "Womens Top - Generated Colorways" at bounding box center [501, 76] width 42 height 10
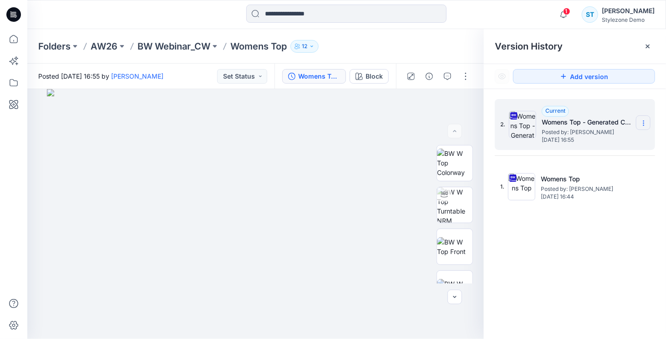
click at [648, 121] on section at bounding box center [643, 123] width 15 height 15
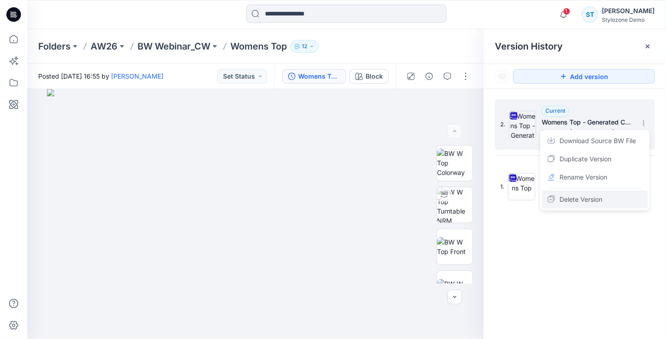
click at [574, 192] on div "Delete Version" at bounding box center [595, 200] width 106 height 18
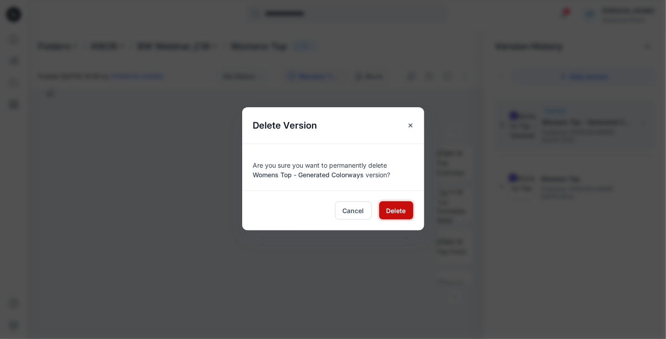
click at [392, 208] on span "Delete" at bounding box center [396, 211] width 20 height 10
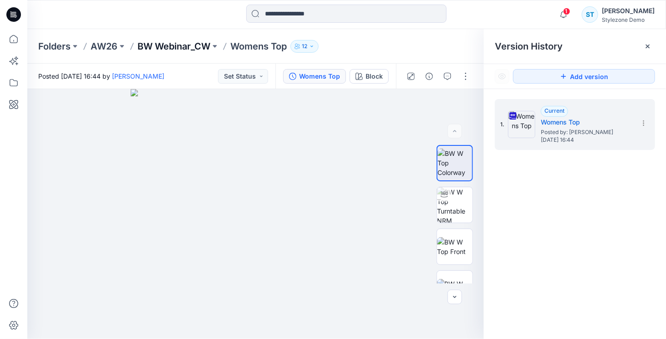
click at [173, 50] on p "BW Webinar_CW" at bounding box center [173, 46] width 73 height 13
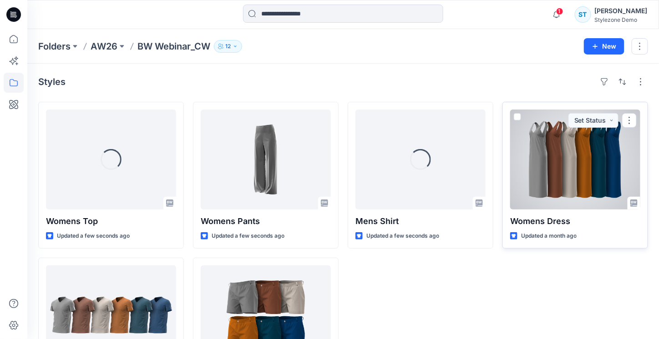
click at [562, 159] on div at bounding box center [575, 160] width 130 height 100
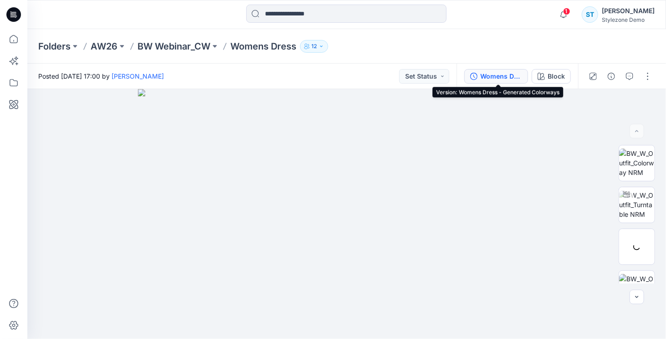
click at [510, 78] on div "Womens Dress - Generated Colorways" at bounding box center [501, 76] width 42 height 10
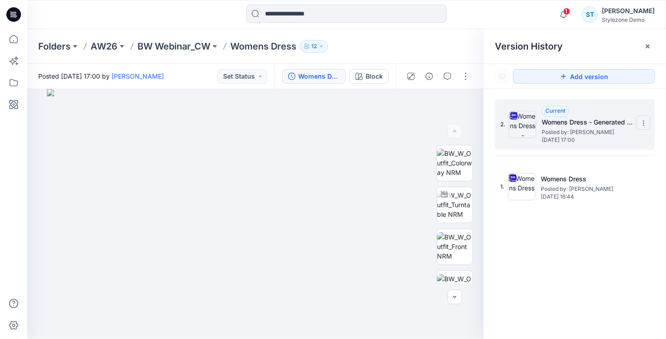
click at [637, 117] on section at bounding box center [643, 123] width 15 height 15
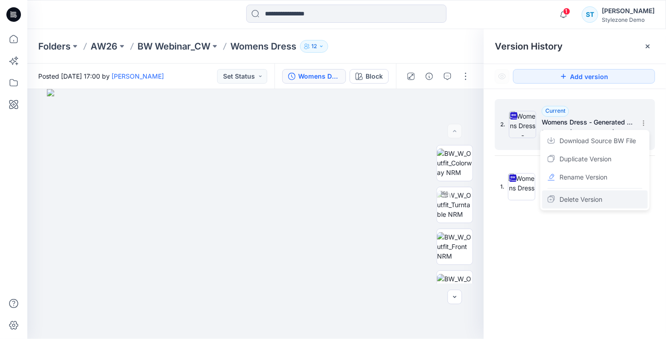
click at [574, 200] on span "Delete Version" at bounding box center [580, 199] width 43 height 11
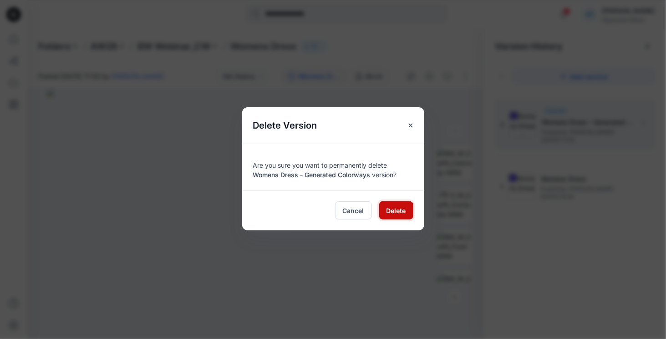
click at [390, 212] on span "Delete" at bounding box center [396, 211] width 20 height 10
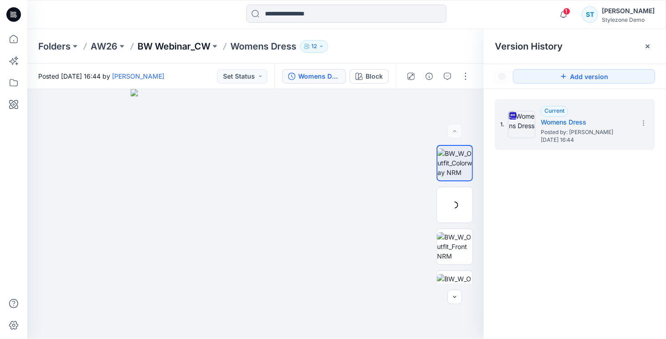
click at [182, 43] on p "BW Webinar_CW" at bounding box center [173, 46] width 73 height 13
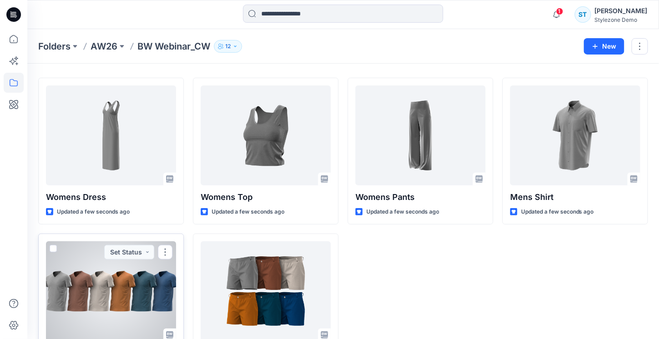
scroll to position [75, 0]
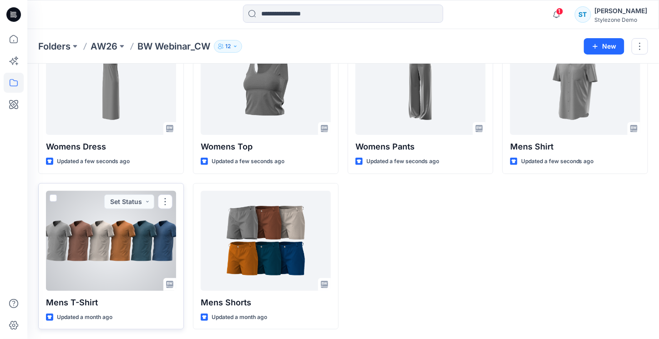
click at [137, 231] on div at bounding box center [111, 241] width 130 height 100
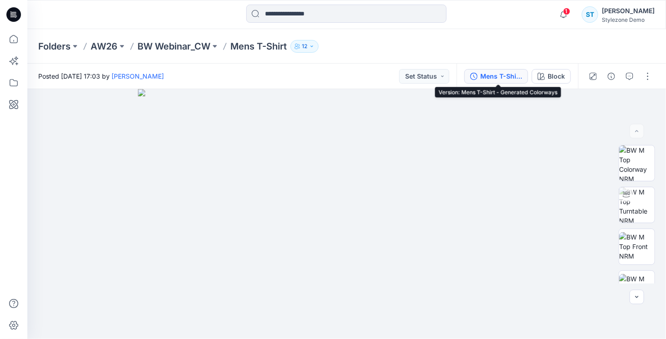
click at [499, 79] on div "Mens T-Shirt - Generated Colorways" at bounding box center [501, 76] width 42 height 10
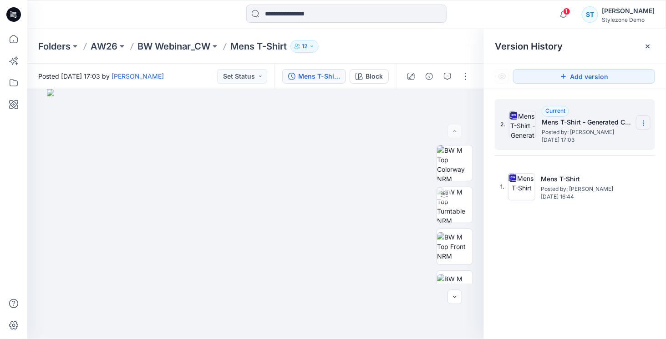
click at [645, 124] on icon at bounding box center [643, 123] width 7 height 7
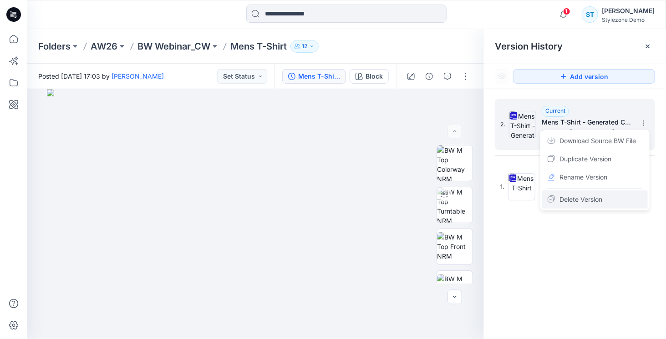
click at [570, 199] on span "Delete Version" at bounding box center [580, 199] width 43 height 11
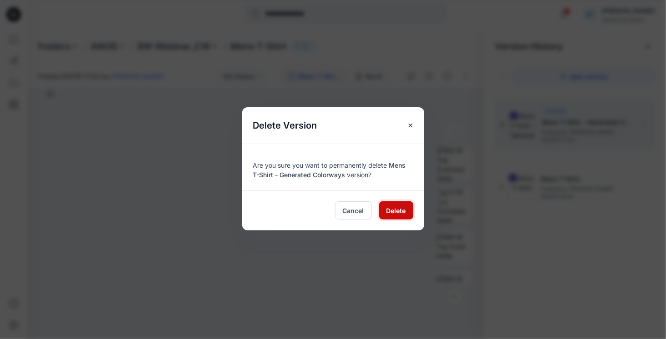
click at [396, 213] on span "Delete" at bounding box center [396, 211] width 20 height 10
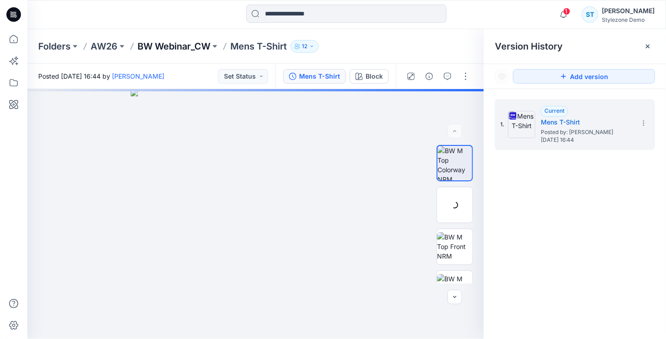
click at [161, 48] on p "BW Webinar_CW" at bounding box center [173, 46] width 73 height 13
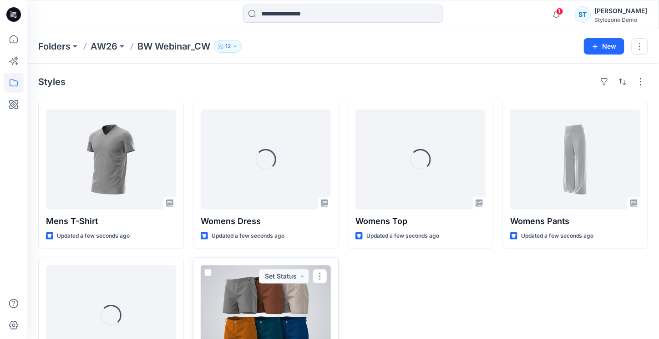
click at [241, 297] on div at bounding box center [266, 316] width 130 height 100
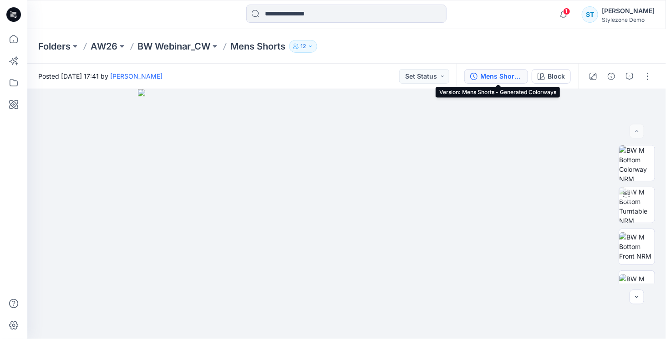
click at [493, 76] on div "Mens Shorts - Generated Colorways" at bounding box center [501, 76] width 42 height 10
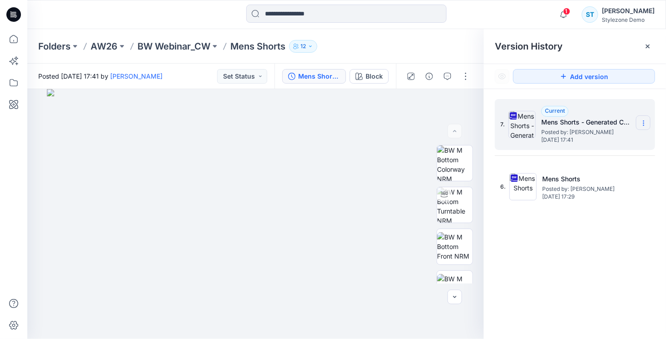
click at [642, 123] on icon at bounding box center [643, 123] width 7 height 7
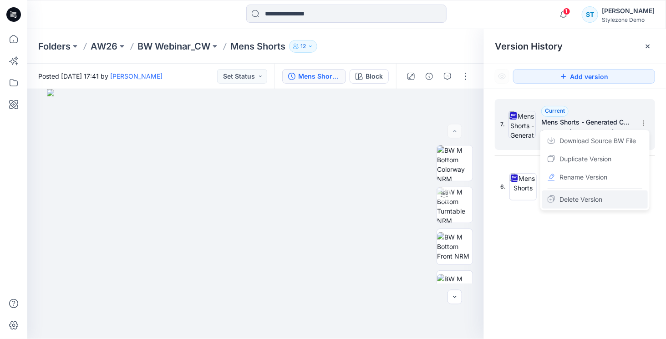
click at [563, 202] on span "Delete Version" at bounding box center [580, 199] width 43 height 11
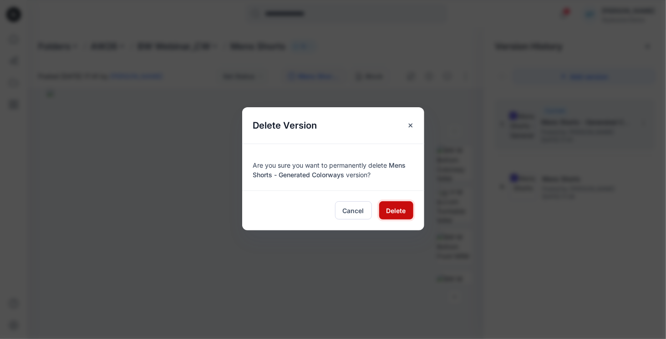
click at [381, 205] on button "Delete" at bounding box center [396, 211] width 34 height 18
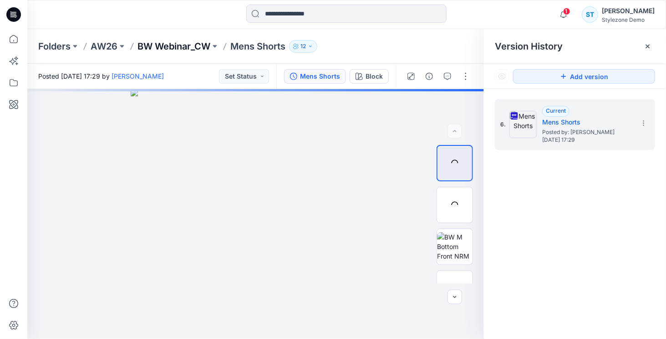
click at [166, 50] on p "BW Webinar_CW" at bounding box center [173, 46] width 73 height 13
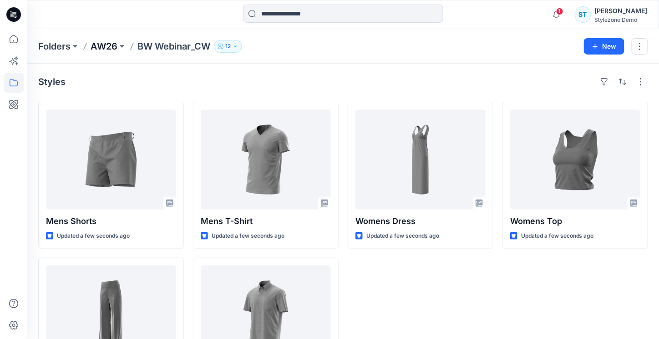
click at [103, 47] on p "AW26" at bounding box center [104, 46] width 27 height 13
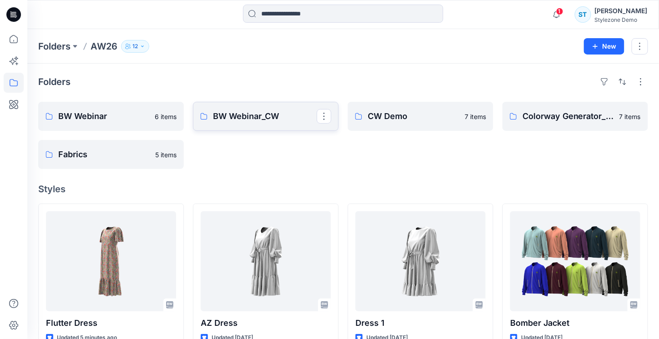
click at [266, 121] on p "BW Webinar_CW" at bounding box center [265, 116] width 104 height 13
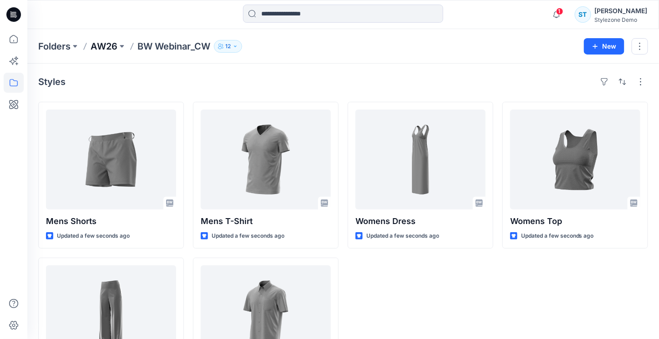
click at [105, 45] on p "AW26" at bounding box center [104, 46] width 27 height 13
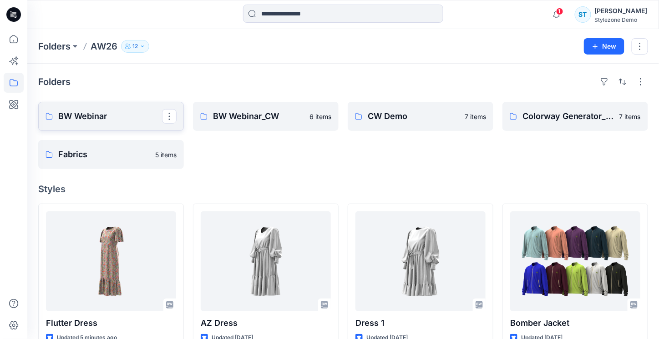
click at [110, 123] on link "BW Webinar" at bounding box center [111, 116] width 146 height 29
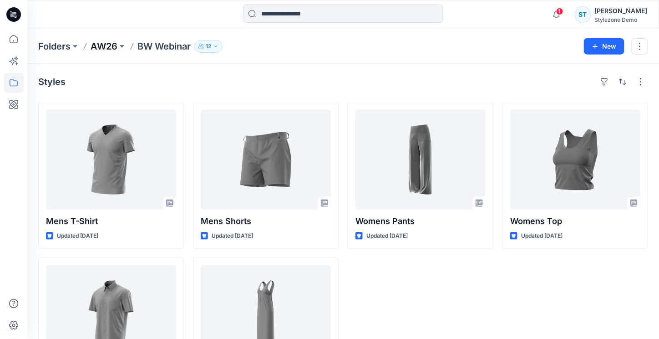
click at [99, 46] on p "AW26" at bounding box center [104, 46] width 27 height 13
